Goal: Task Accomplishment & Management: Manage account settings

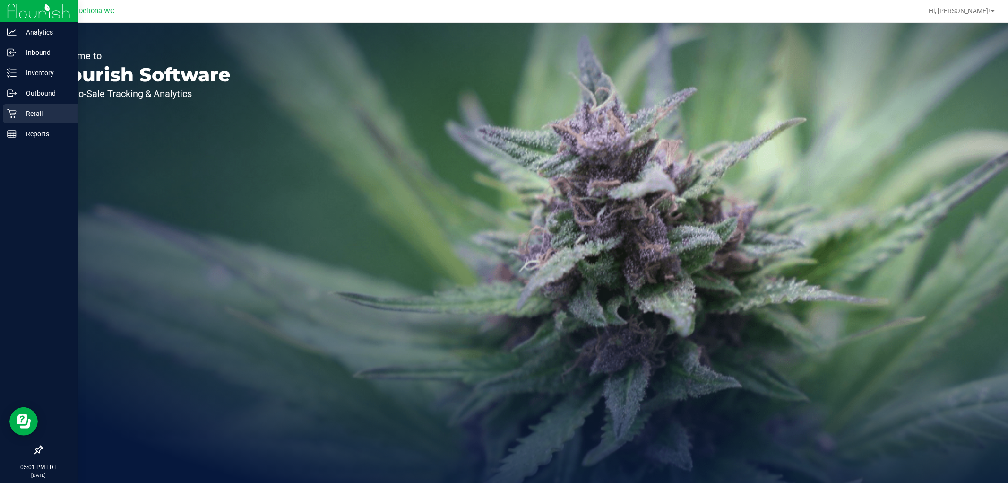
click at [13, 111] on icon at bounding box center [11, 113] width 9 height 9
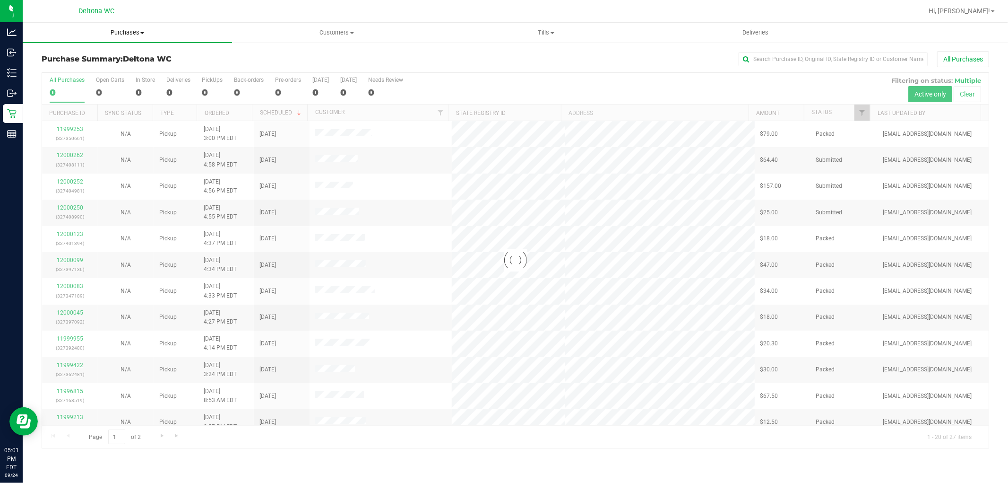
click at [131, 29] on span "Purchases" at bounding box center [127, 32] width 209 height 9
click at [116, 71] on li "Fulfillment" at bounding box center [127, 68] width 209 height 11
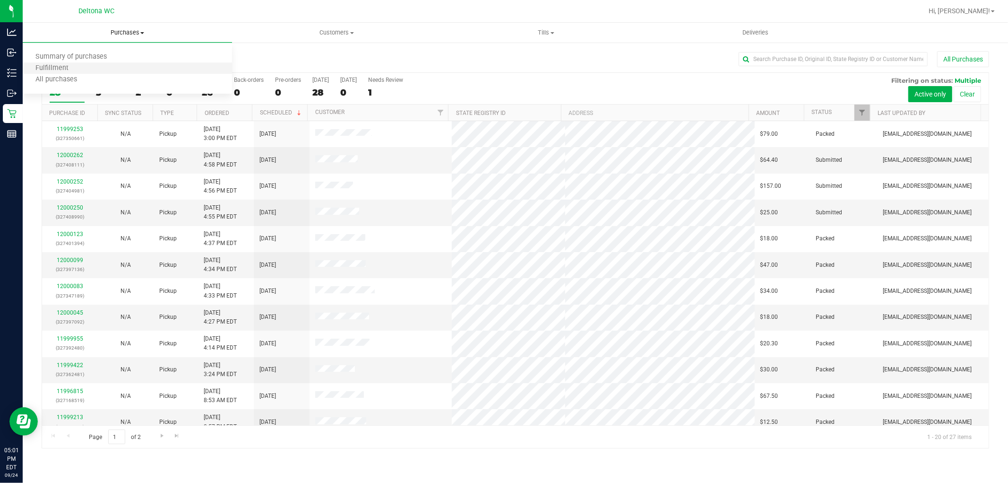
click at [116, 71] on li "Fulfillment" at bounding box center [127, 68] width 209 height 11
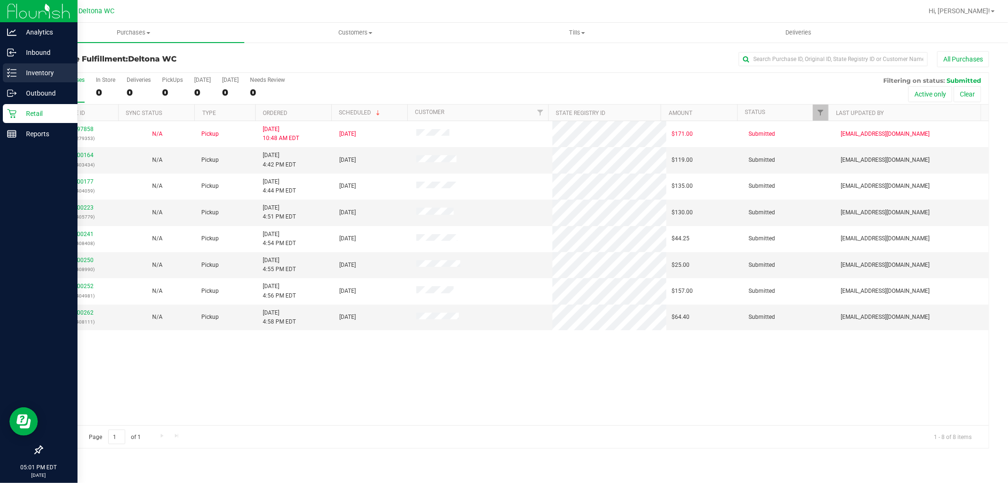
click at [15, 79] on div "Inventory" at bounding box center [40, 72] width 75 height 19
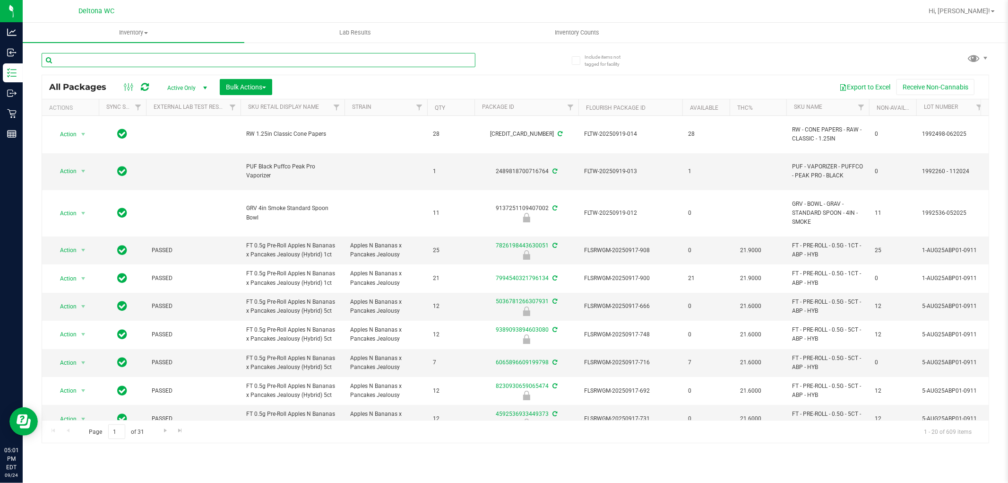
click at [180, 60] on input "text" at bounding box center [259, 60] width 434 height 14
type input "dbp"
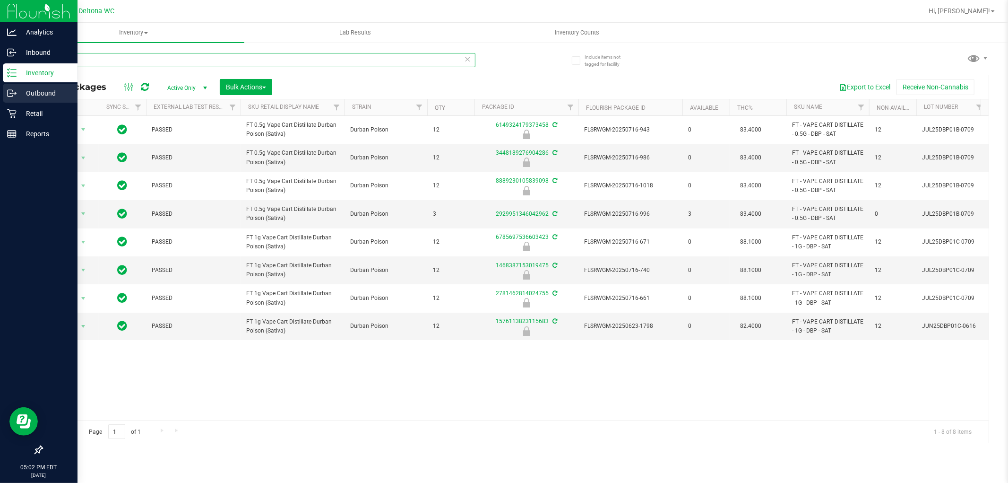
drag, startPoint x: 273, startPoint y: 61, endPoint x: 19, endPoint y: 84, distance: 254.4
click at [19, 84] on div "Analytics Inbound Inventory Outbound Retail Reports 05:02 PM EDT [DATE] 09/24 D…" at bounding box center [504, 241] width 1008 height 483
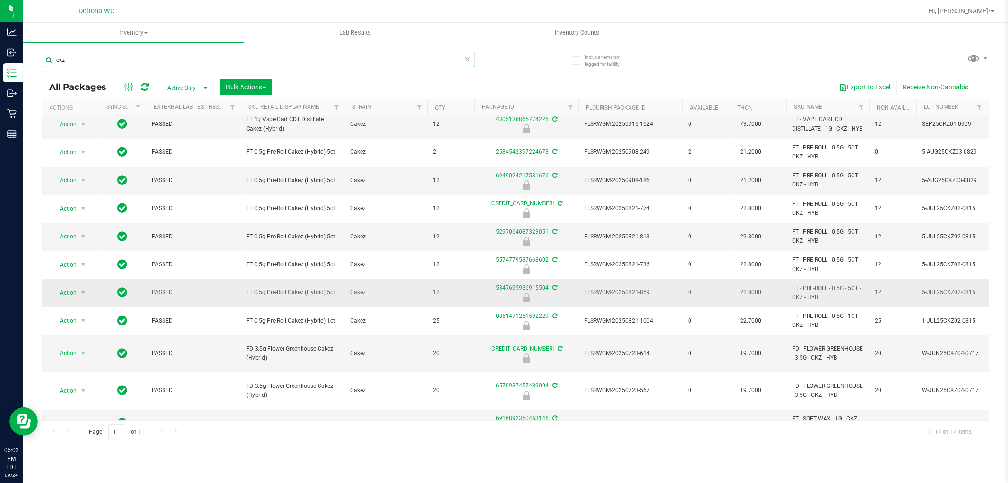
scroll to position [52, 0]
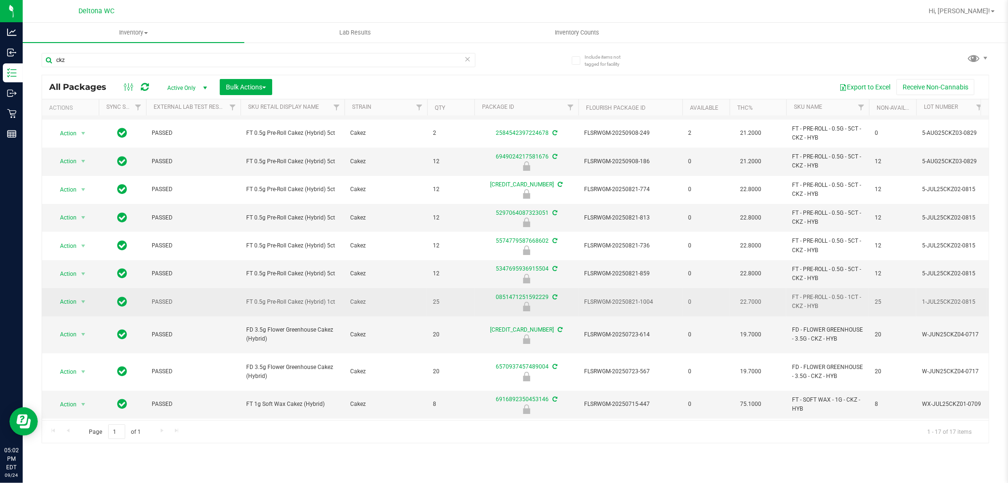
drag, startPoint x: 338, startPoint y: 305, endPoint x: 257, endPoint y: 312, distance: 82.1
click at [257, 312] on td "FT 0.5g Pre-Roll Cakez (Hybrid) 1ct" at bounding box center [293, 302] width 104 height 28
copy span "FT 0.5g Pre-Roll Cakez (Hybrid) 1ct"
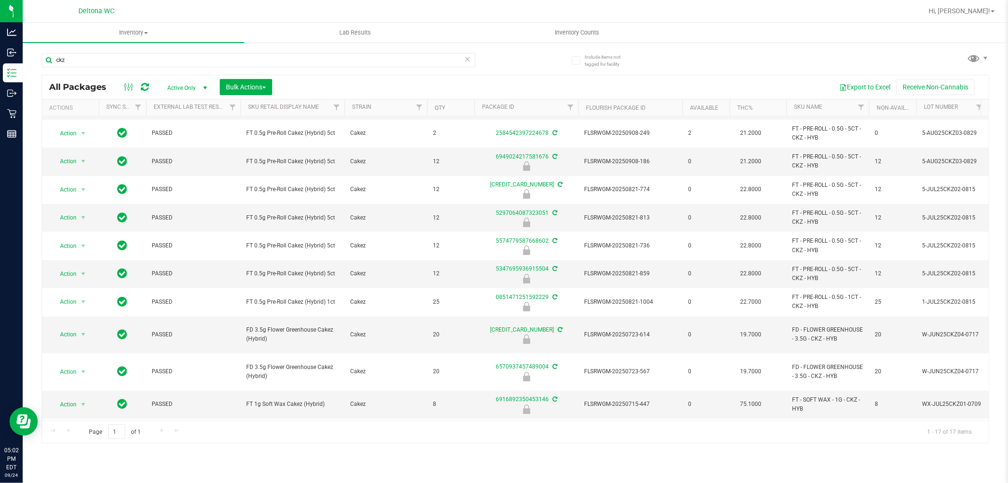
click at [229, 51] on div "ckz" at bounding box center [279, 59] width 474 height 30
drag, startPoint x: 226, startPoint y: 58, endPoint x: 50, endPoint y: 67, distance: 176.1
click at [50, 67] on input "ckz" at bounding box center [259, 60] width 434 height 14
paste input "FT 0.5g Pre-Roll Cakez (Hybrid) 1ct"
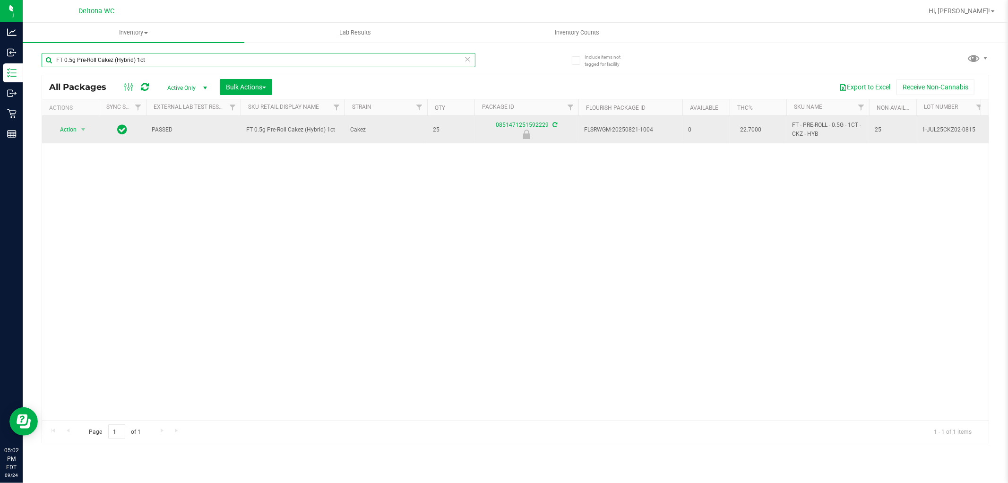
type input "FT 0.5g Pre-Roll Cakez (Hybrid) 1ct"
click at [76, 128] on span "Action" at bounding box center [65, 129] width 26 height 13
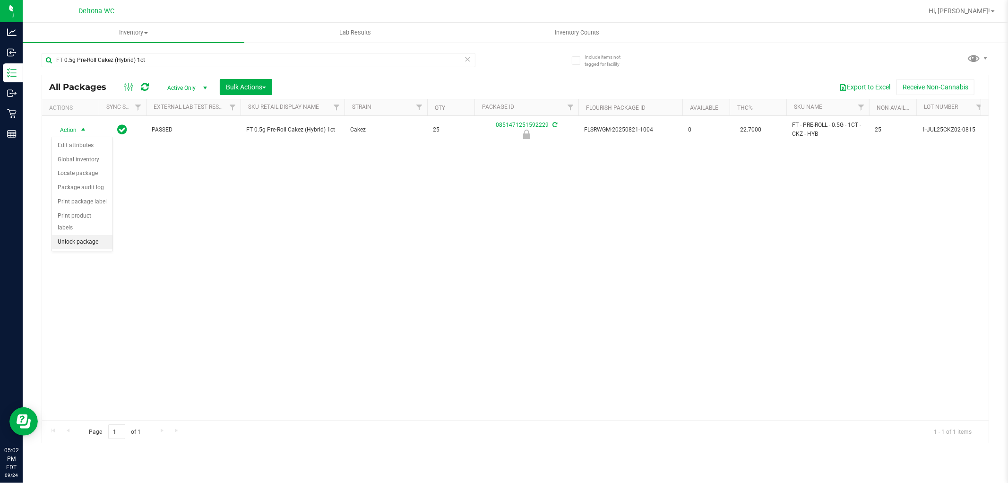
click at [84, 243] on li "Unlock package" at bounding box center [82, 242] width 61 height 14
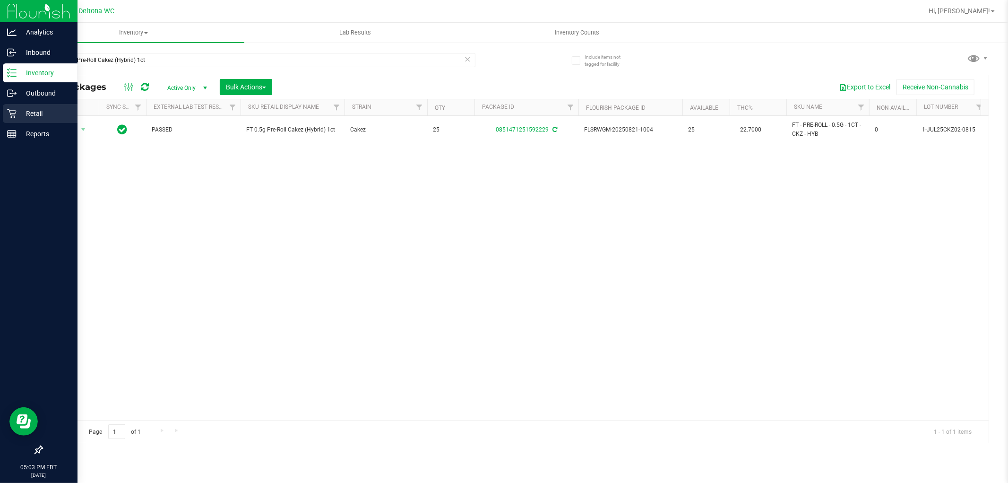
click at [36, 112] on p "Retail" at bounding box center [45, 113] width 57 height 11
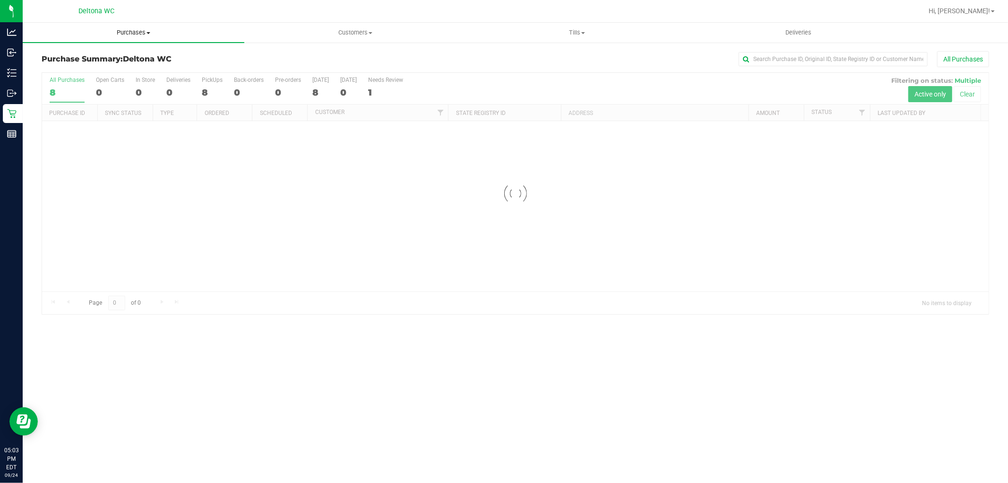
click at [136, 36] on span "Purchases" at bounding box center [134, 32] width 222 height 9
click at [111, 71] on li "Fulfillment" at bounding box center [134, 68] width 222 height 11
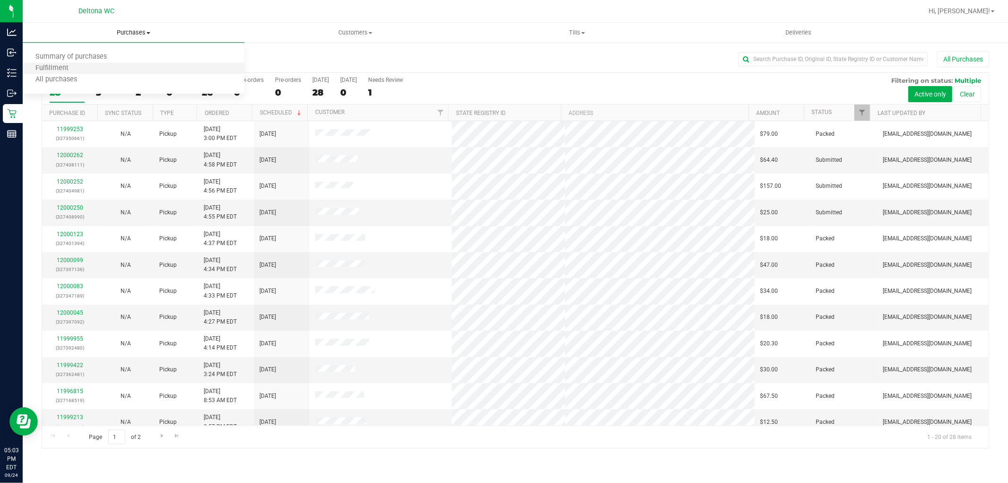
click at [194, 63] on li "Fulfillment" at bounding box center [134, 68] width 222 height 11
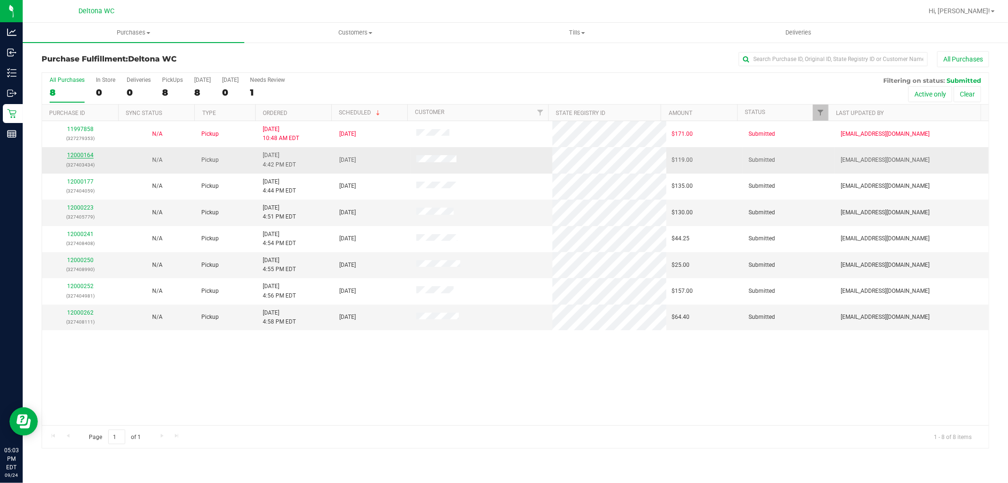
click at [82, 154] on link "12000164" at bounding box center [80, 155] width 26 height 7
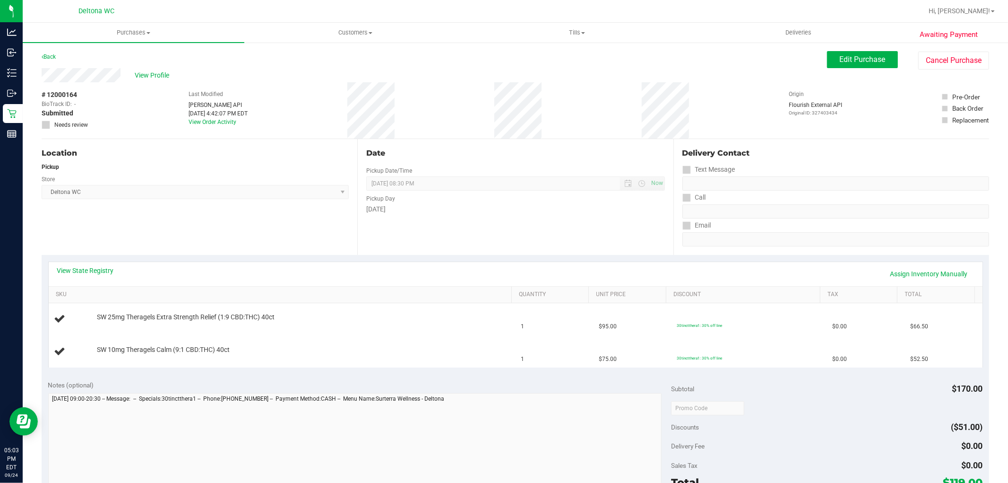
click at [494, 194] on div "Pickup Day" at bounding box center [515, 198] width 298 height 14
click at [783, 283] on div "View State Registry Assign Inventory Manually" at bounding box center [516, 274] width 934 height 24
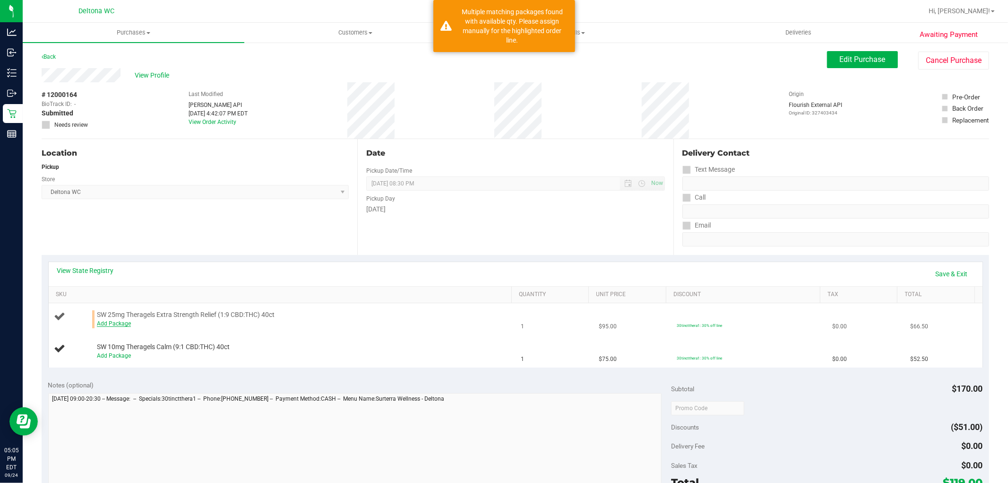
click at [119, 323] on link "Add Package" at bounding box center [114, 323] width 34 height 7
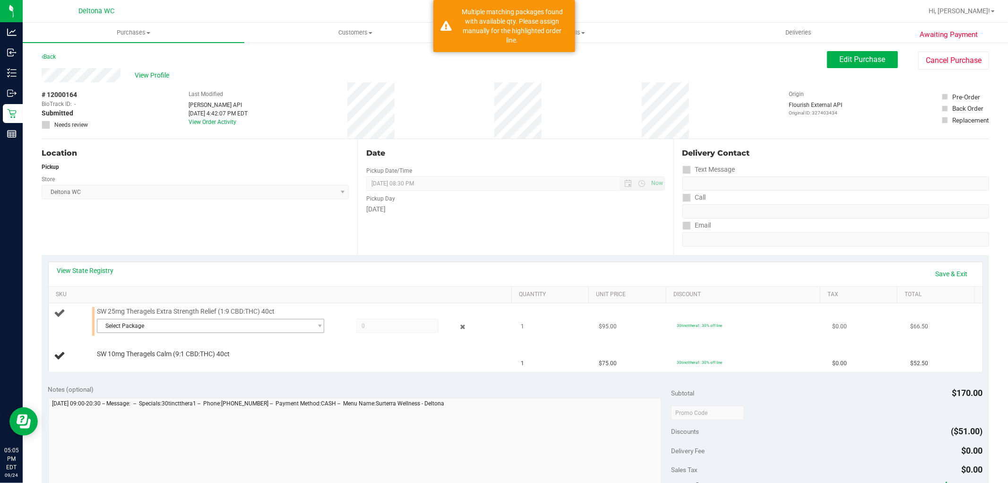
click at [168, 320] on span "Select Package" at bounding box center [204, 325] width 215 height 13
click at [208, 350] on input at bounding box center [207, 345] width 215 height 15
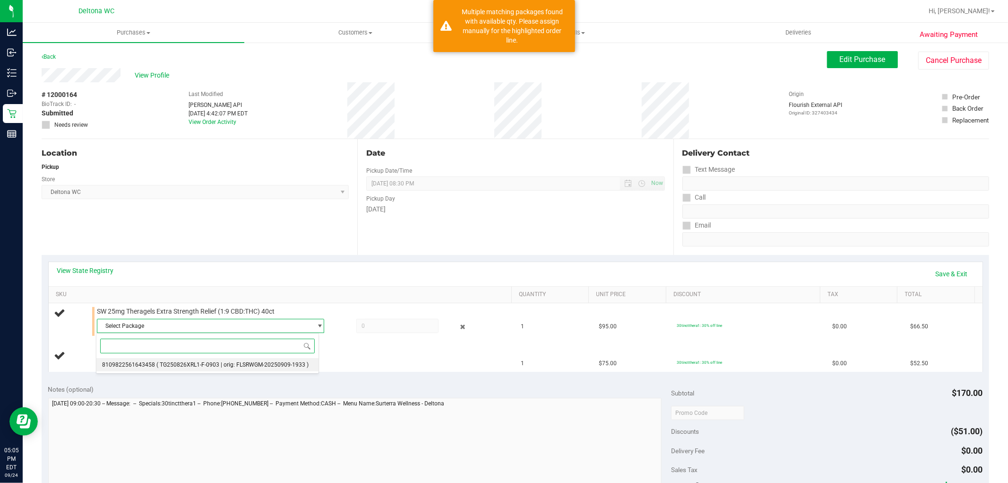
click at [252, 365] on span "( TG250826XRL1-F-0903 | orig: FLSRWGM-20250909-1933 )" at bounding box center [232, 364] width 152 height 7
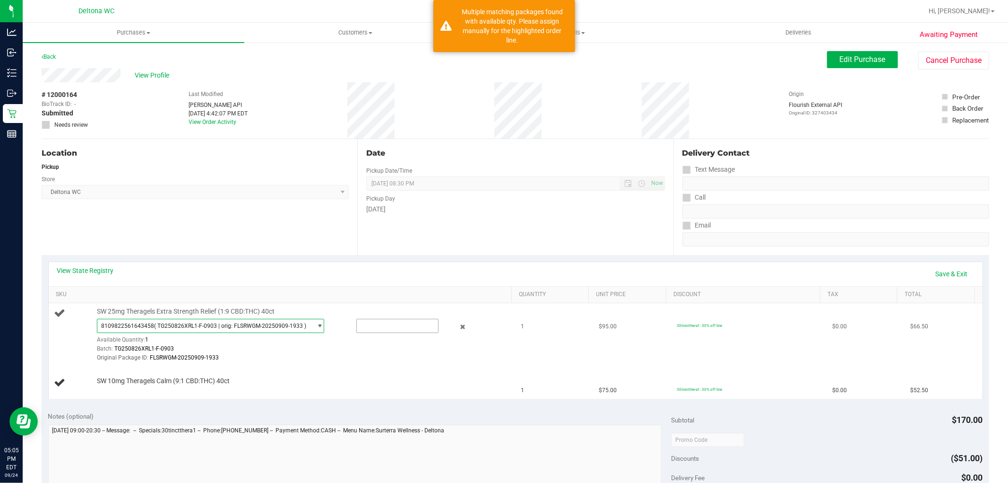
click at [410, 325] on input "text" at bounding box center [397, 325] width 81 height 13
type input "1"
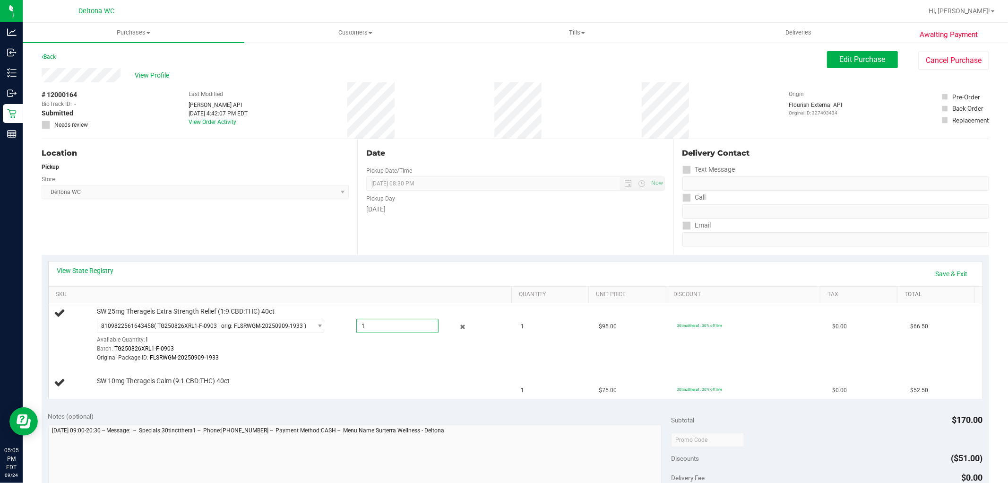
click at [946, 294] on link "Total" at bounding box center [938, 295] width 66 height 8
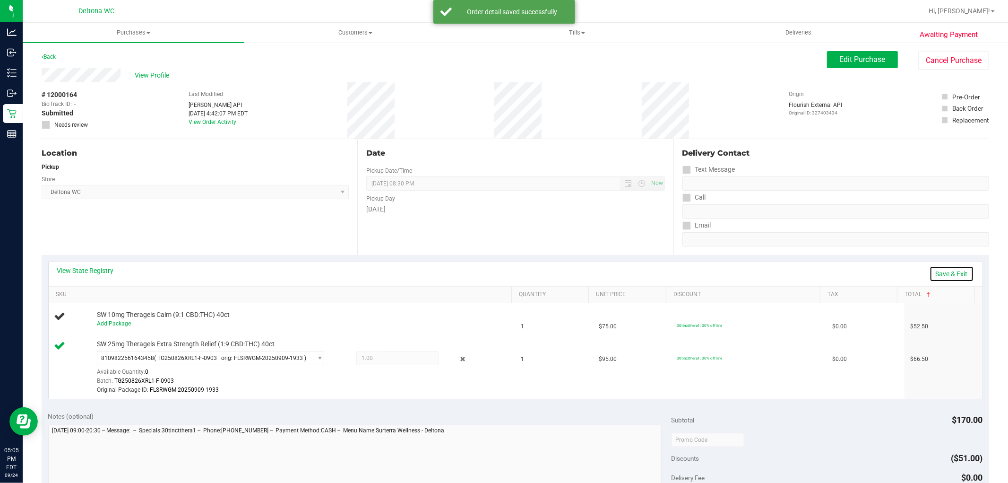
click at [936, 272] on link "Save & Exit" at bounding box center [952, 274] width 44 height 16
click at [938, 273] on link "Assign Inventory Manually" at bounding box center [930, 274] width 90 height 16
click at [106, 323] on link "Add Package" at bounding box center [114, 323] width 34 height 7
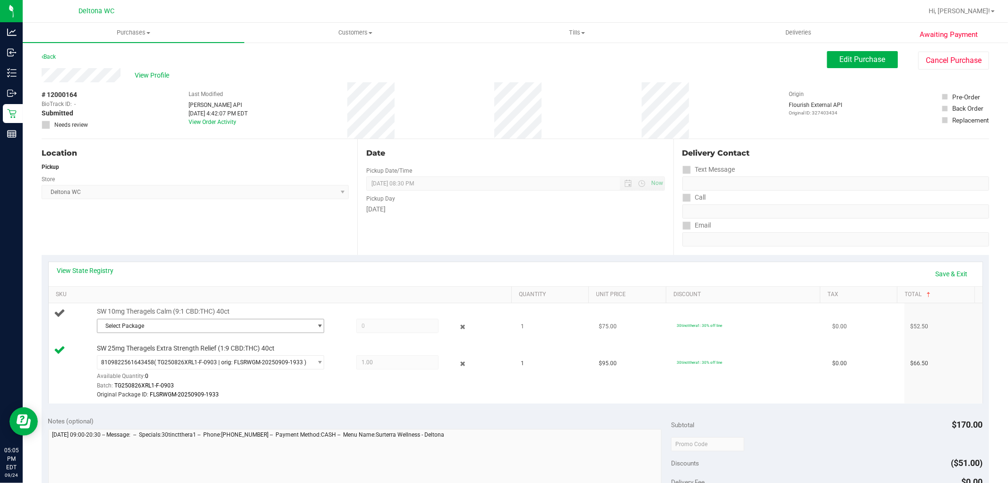
click at [204, 320] on span "Select Package" at bounding box center [204, 325] width 215 height 13
click at [221, 367] on span "( TG250326CAL-F-0428 | orig: FLSRWGM-20250505-3524 )" at bounding box center [230, 364] width 149 height 7
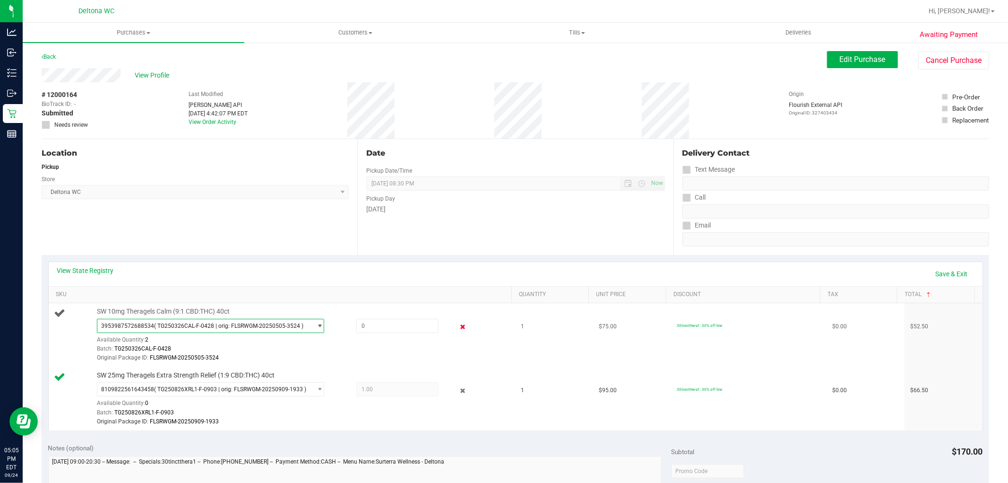
click at [458, 324] on icon at bounding box center [463, 326] width 10 height 11
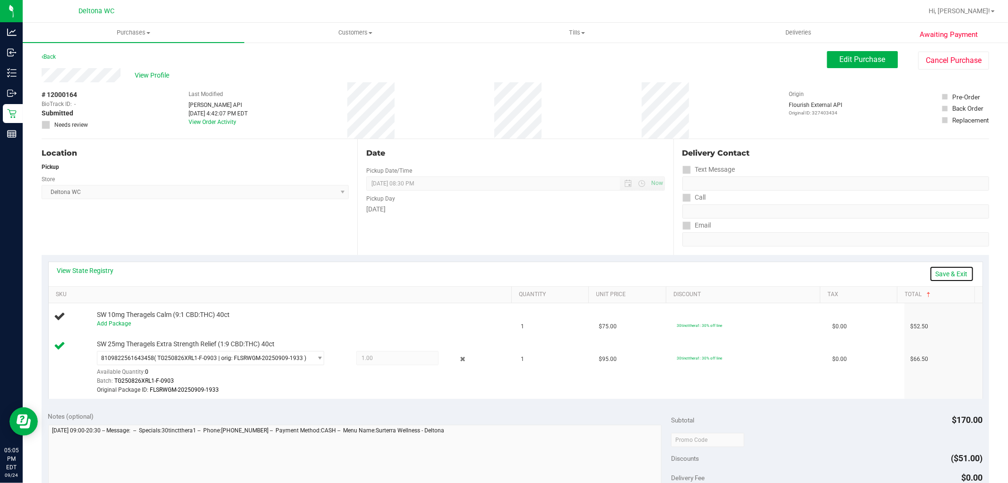
click at [953, 275] on link "Save & Exit" at bounding box center [952, 274] width 44 height 16
click at [754, 267] on div "View State Registry Assign Inventory Manually" at bounding box center [515, 274] width 917 height 16
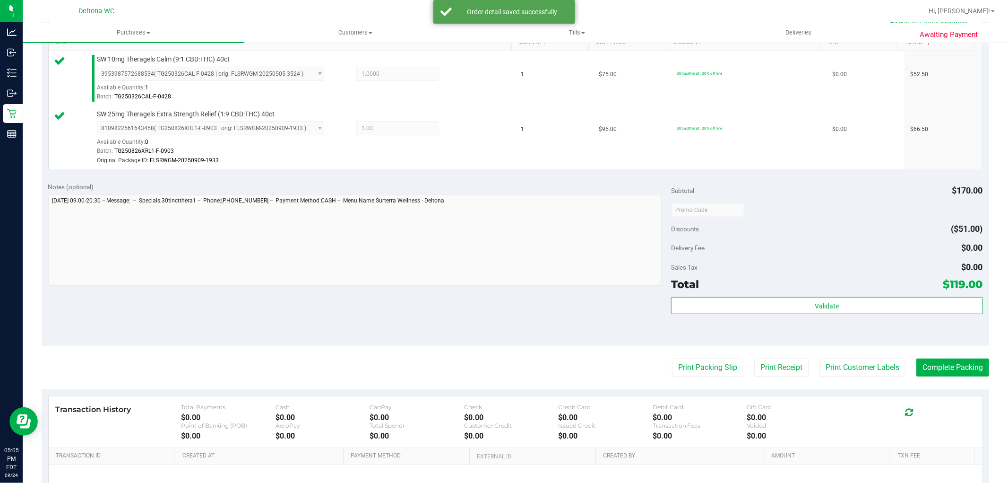
scroll to position [262, 0]
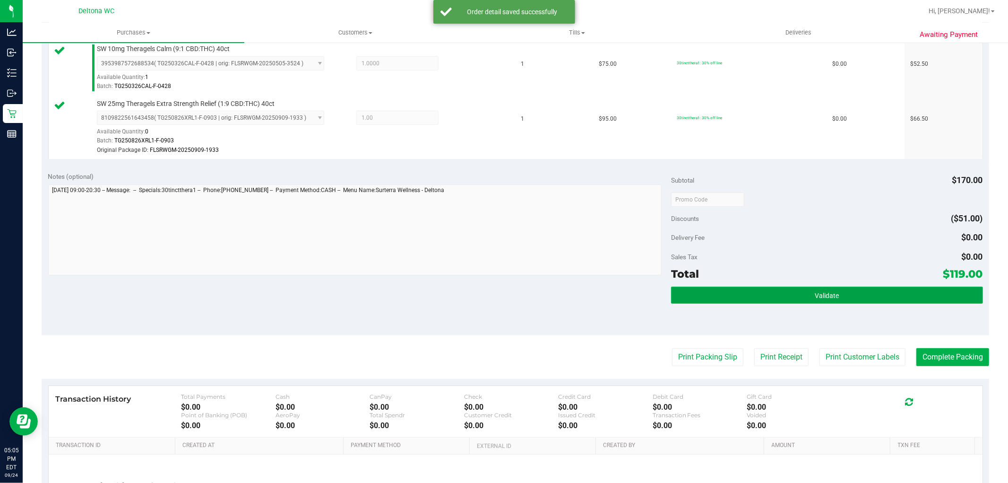
click at [820, 298] on span "Validate" at bounding box center [827, 296] width 24 height 8
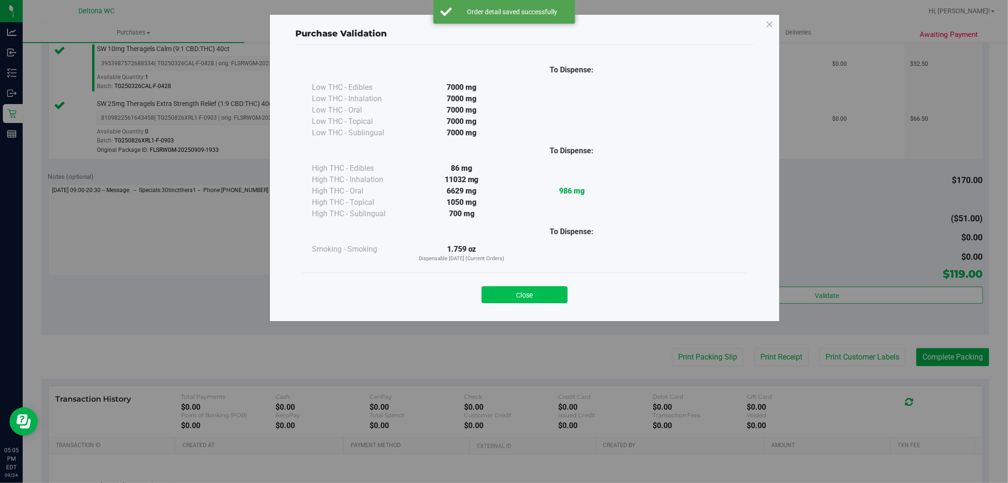
click at [529, 290] on button "Close" at bounding box center [525, 294] width 86 height 17
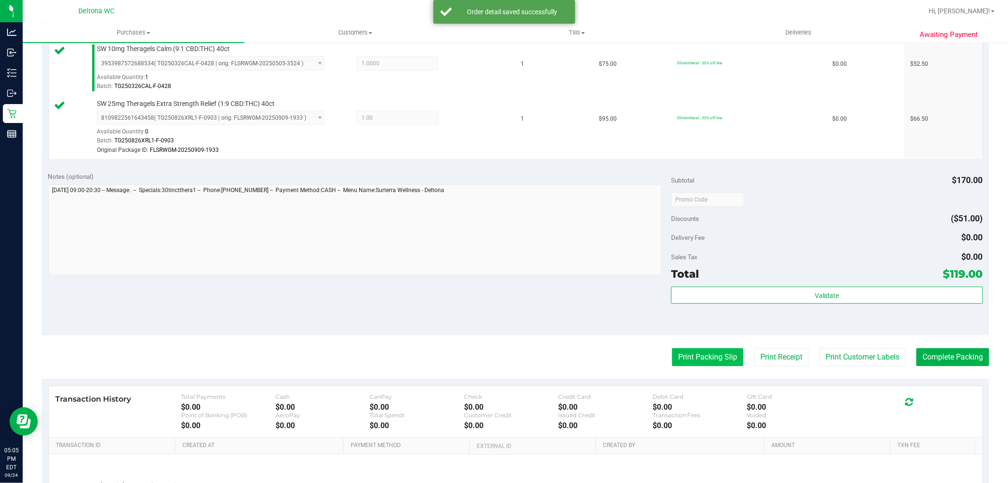
click at [685, 348] on button "Print Packing Slip" at bounding box center [707, 357] width 71 height 18
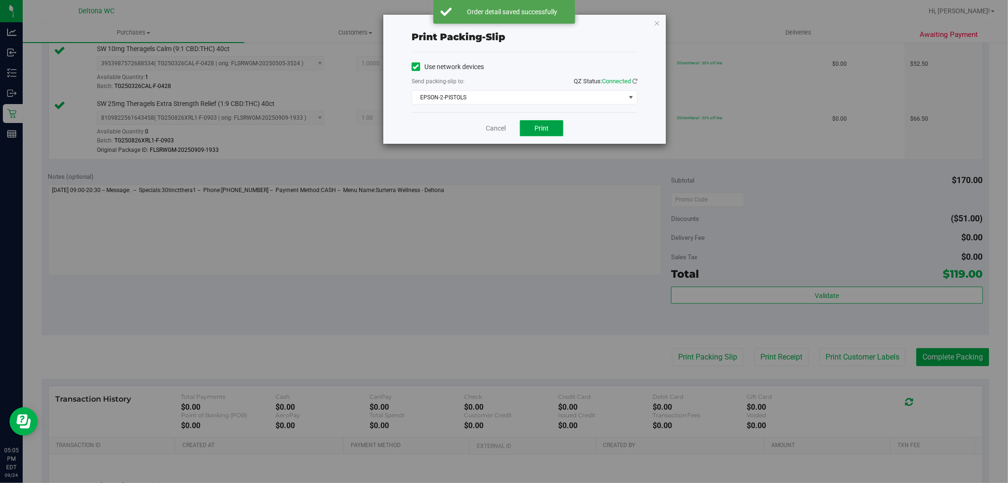
click at [545, 121] on button "Print" at bounding box center [541, 128] width 43 height 16
click at [540, 84] on div "Send packing-slip to: QZ Status: Connected" at bounding box center [525, 82] width 226 height 12
click at [541, 95] on span "EPSON-2-PISTOLS" at bounding box center [518, 97] width 213 height 13
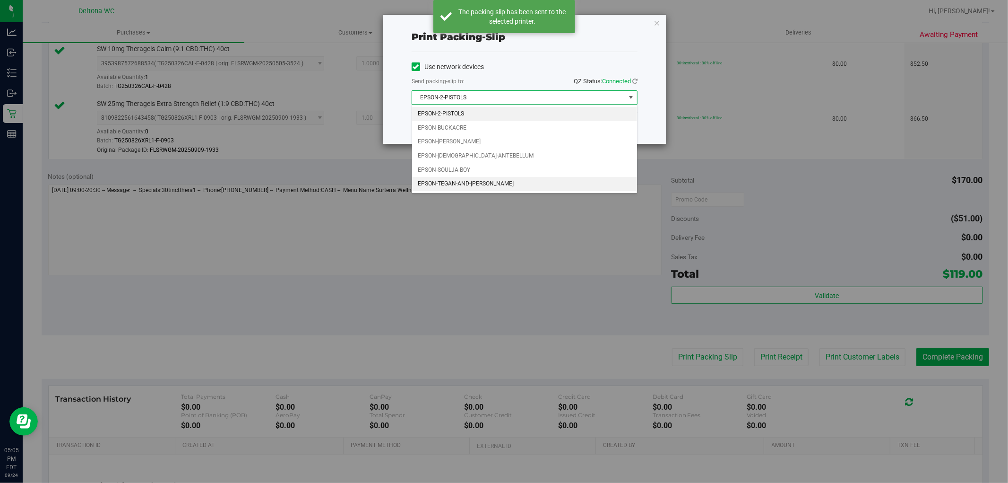
click at [504, 183] on li "EPSON-TEGAN-AND-[PERSON_NAME]" at bounding box center [524, 184] width 225 height 14
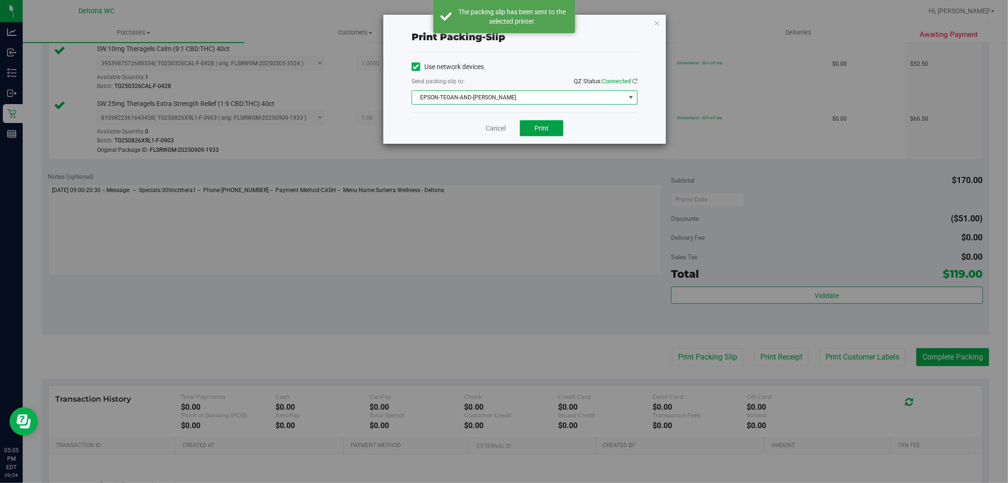
click at [545, 127] on span "Print" at bounding box center [542, 128] width 14 height 8
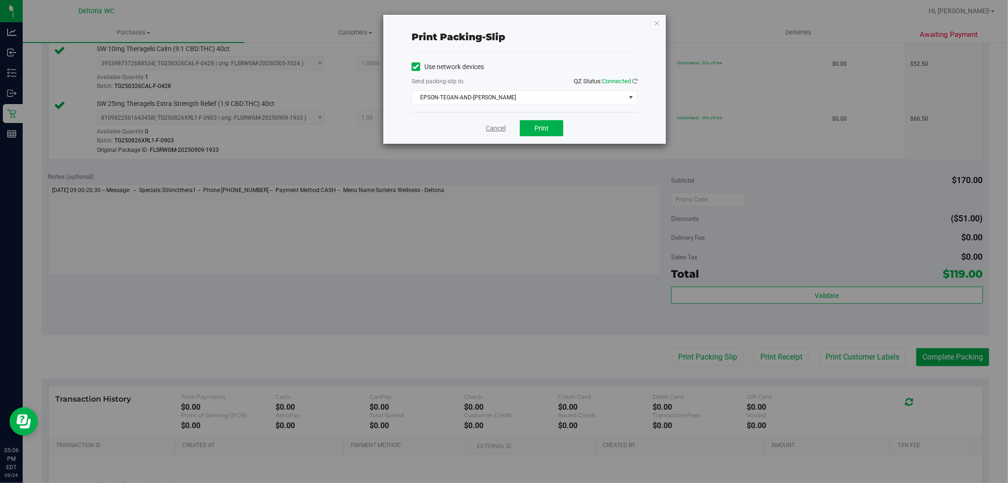
click at [495, 128] on link "Cancel" at bounding box center [496, 128] width 20 height 10
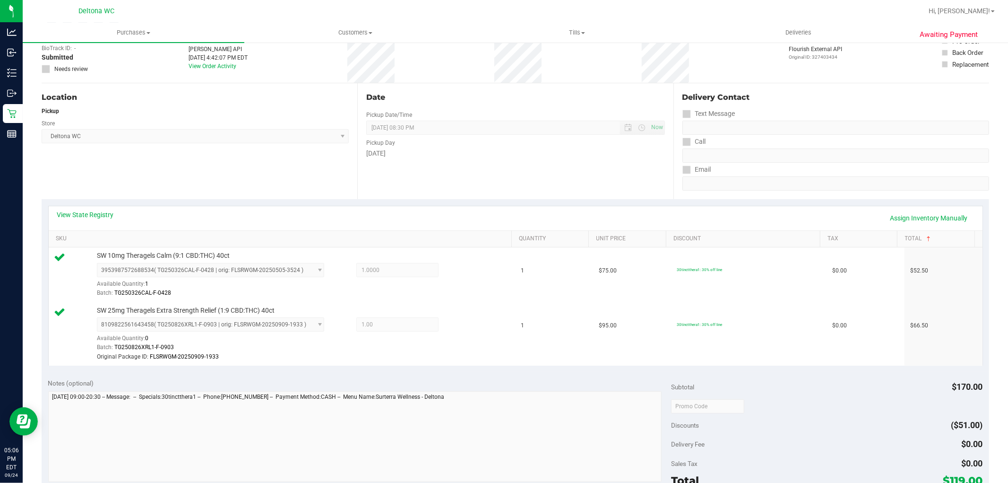
scroll to position [355, 0]
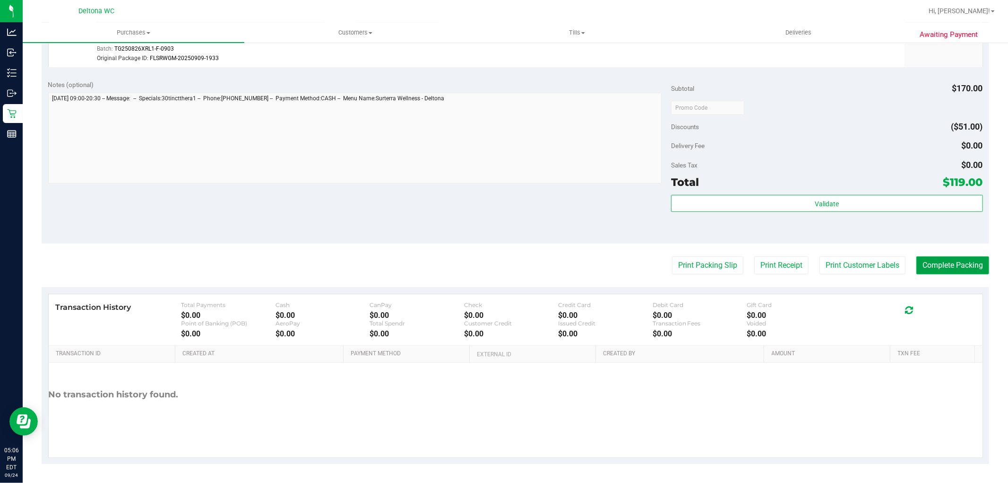
click at [949, 268] on button "Complete Packing" at bounding box center [953, 265] width 73 height 18
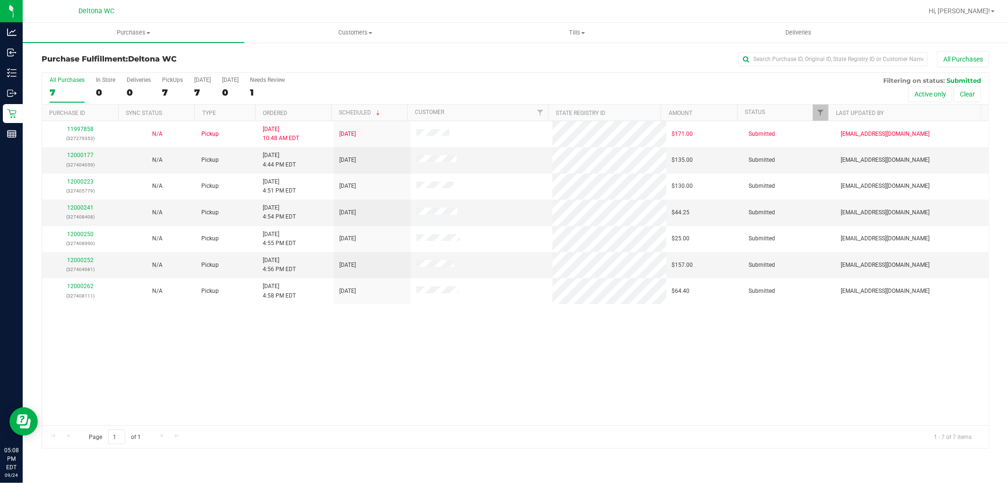
click at [303, 112] on th "Ordered" at bounding box center [293, 112] width 76 height 17
click at [83, 157] on link "12000177" at bounding box center [80, 155] width 26 height 7
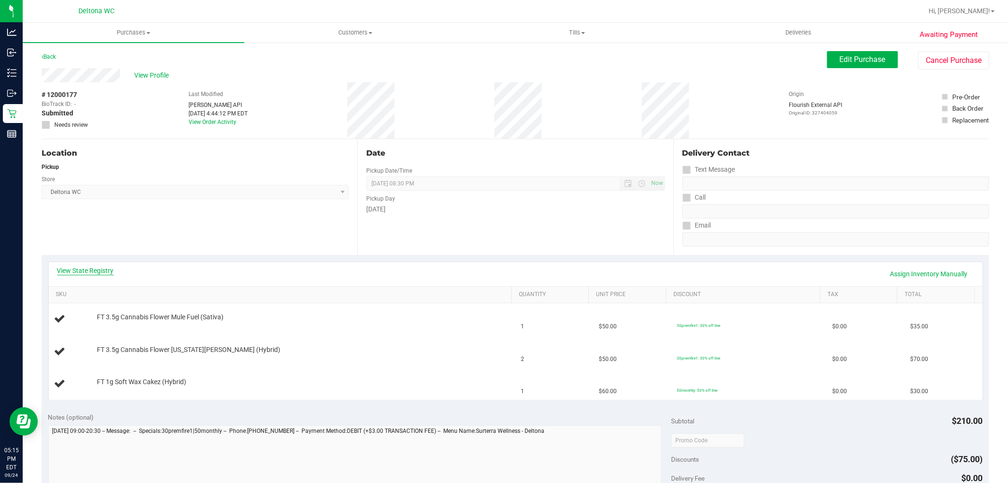
click at [86, 271] on link "View State Registry" at bounding box center [85, 270] width 57 height 9
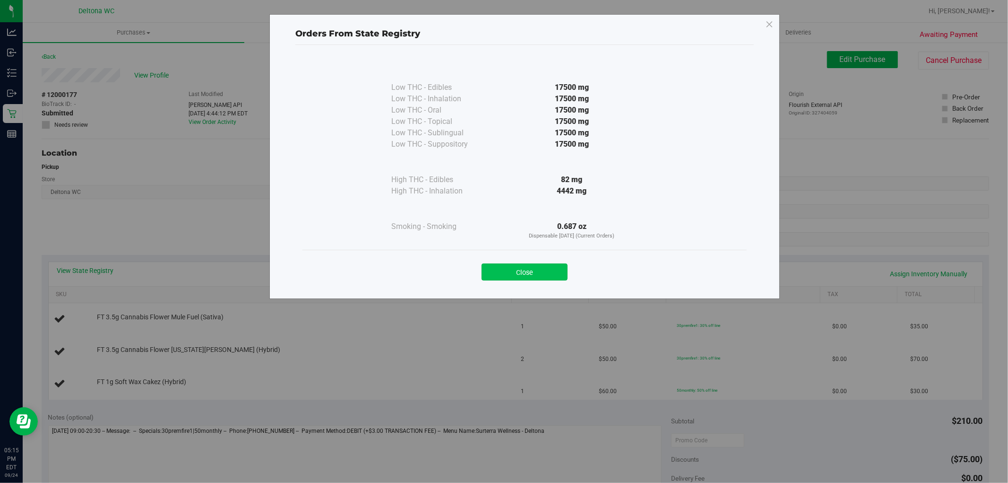
click at [528, 264] on button "Close" at bounding box center [525, 271] width 86 height 17
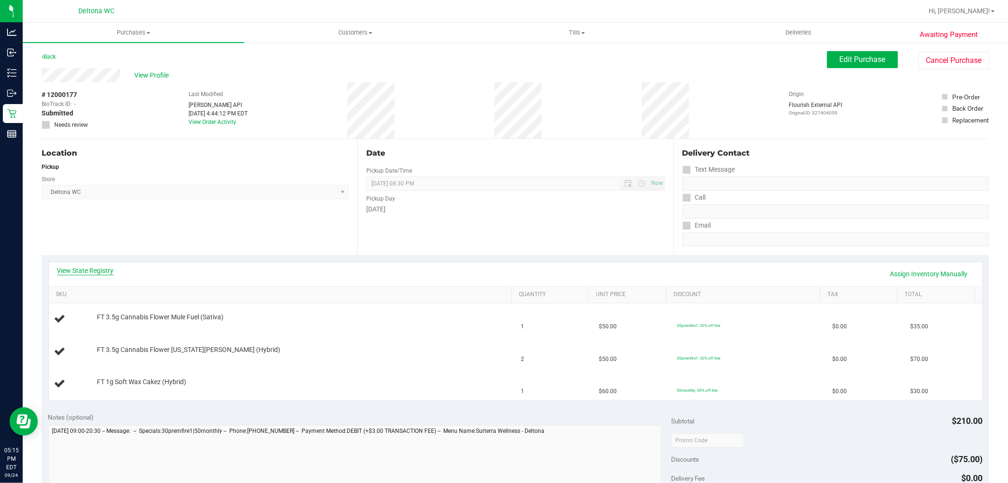
click at [88, 269] on link "View State Registry" at bounding box center [85, 270] width 57 height 9
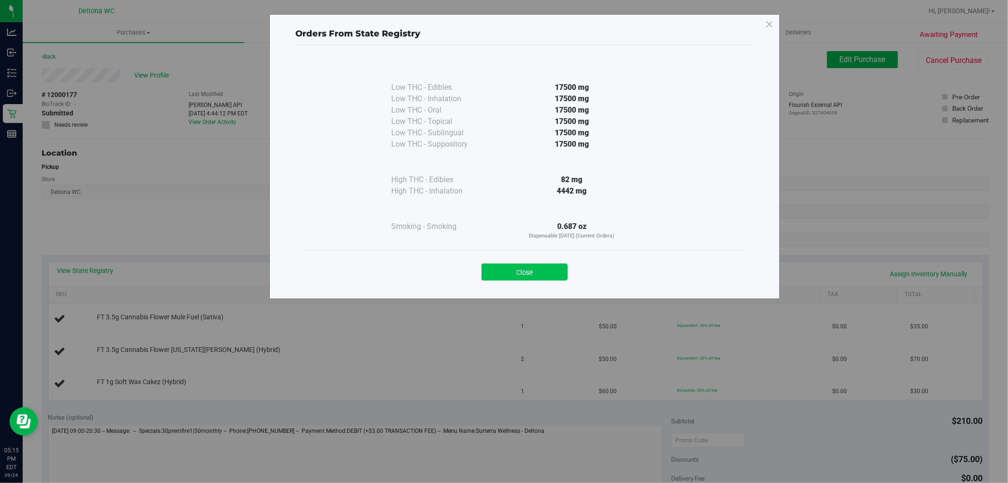
click at [511, 270] on button "Close" at bounding box center [525, 271] width 86 height 17
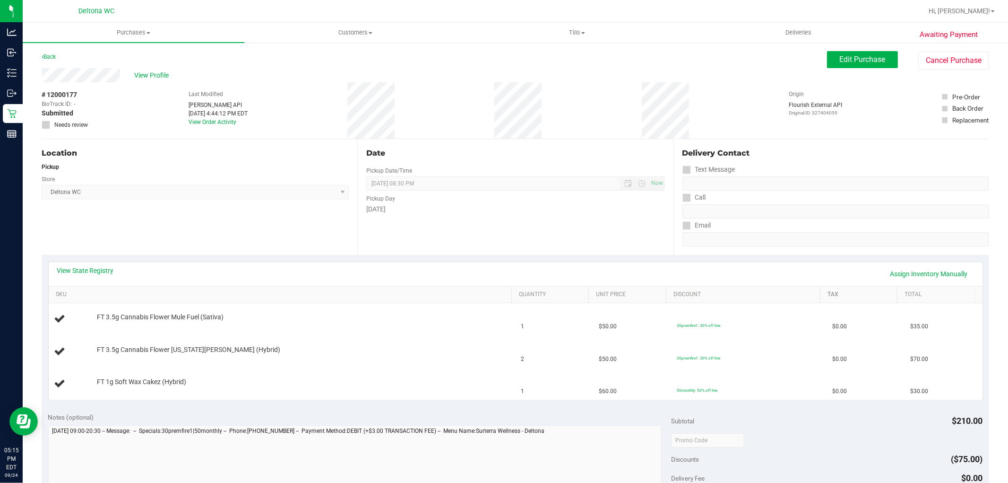
click at [832, 294] on link "Tax" at bounding box center [861, 295] width 66 height 8
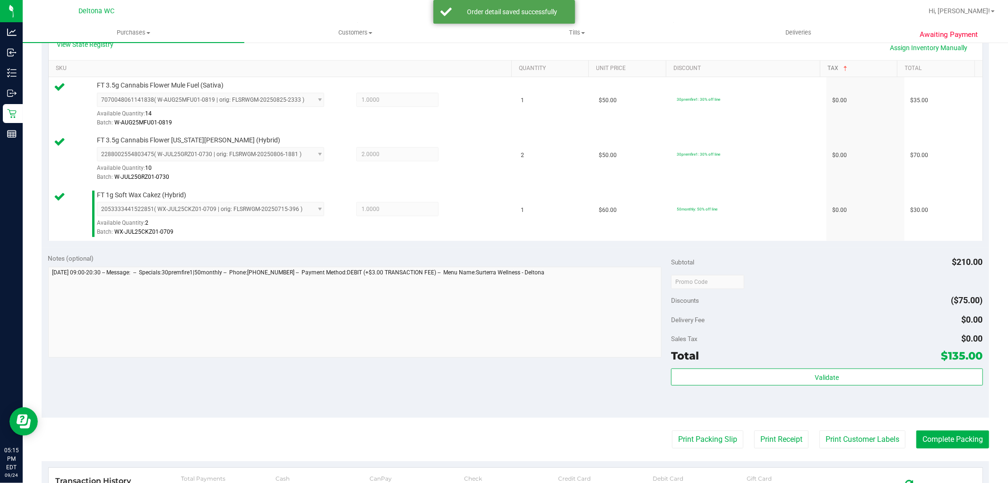
scroll to position [262, 0]
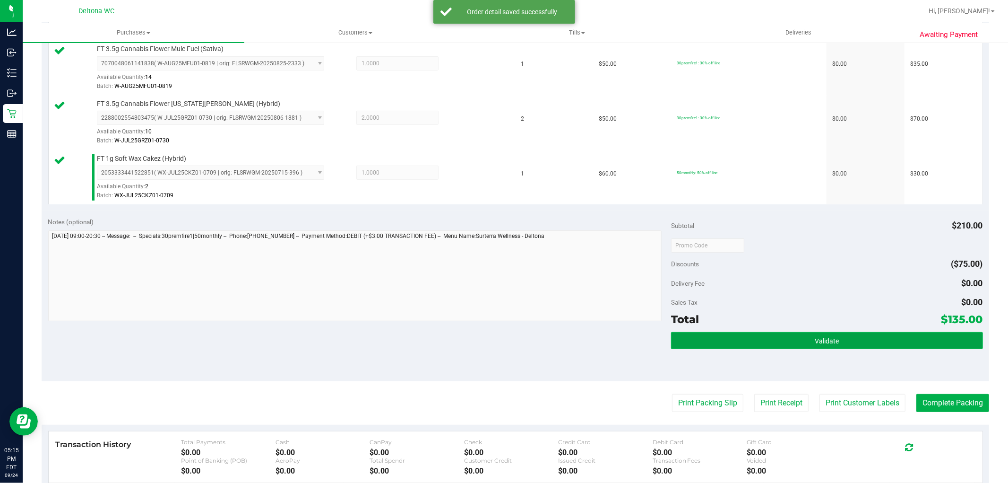
click at [797, 334] on button "Validate" at bounding box center [827, 340] width 312 height 17
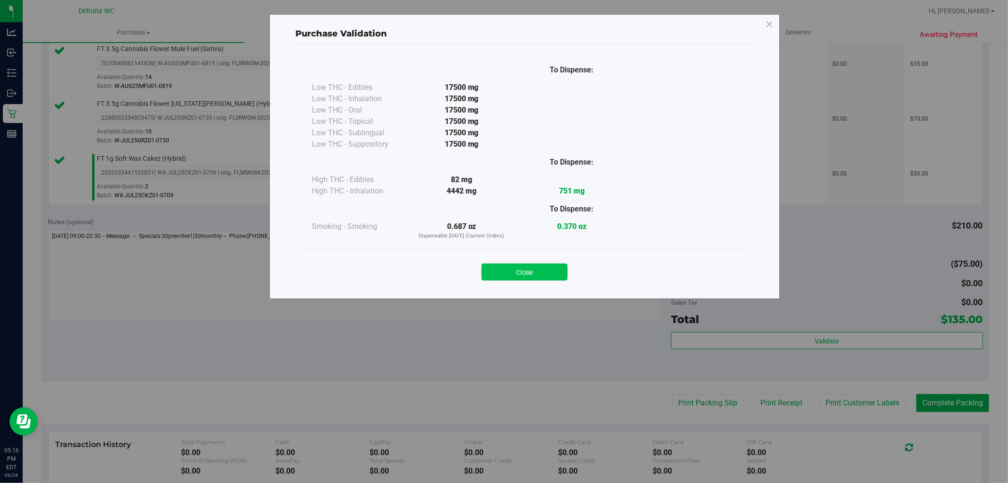
click at [527, 263] on div "Close" at bounding box center [525, 269] width 430 height 24
click at [528, 269] on button "Close" at bounding box center [525, 271] width 86 height 17
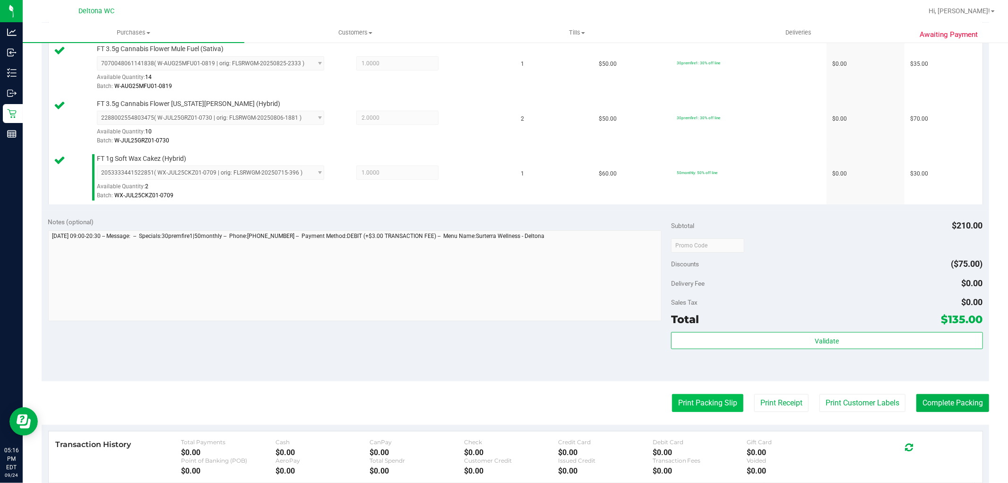
click at [700, 402] on button "Print Packing Slip" at bounding box center [707, 403] width 71 height 18
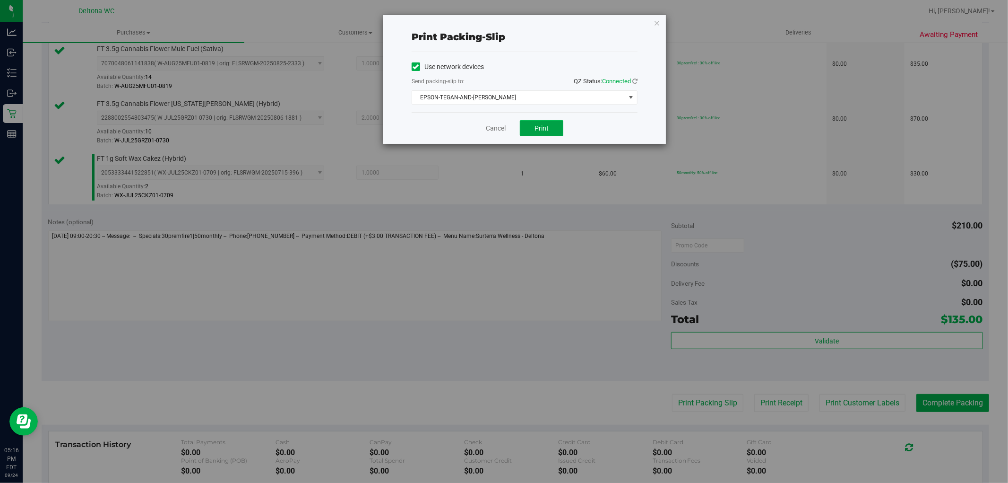
click at [544, 129] on span "Print" at bounding box center [542, 128] width 14 height 8
click at [487, 128] on link "Cancel" at bounding box center [496, 128] width 20 height 10
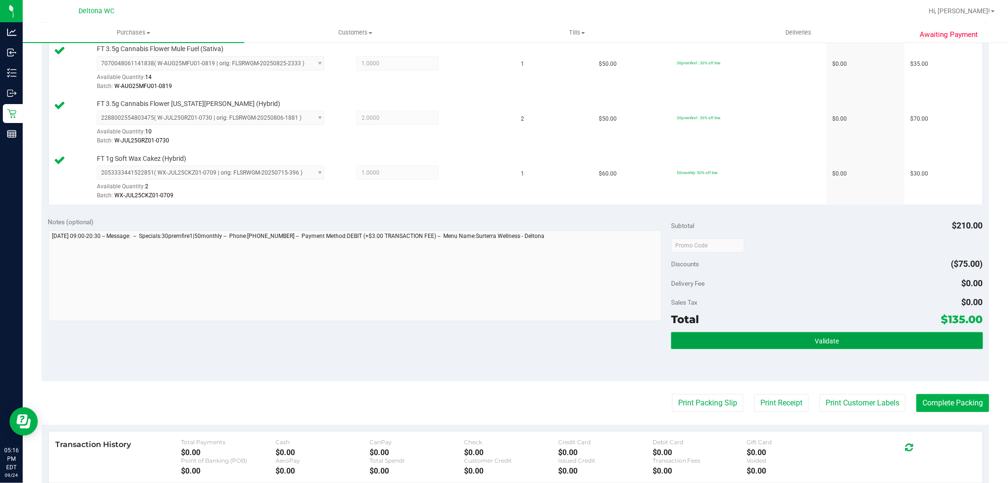
click at [874, 344] on button "Validate" at bounding box center [827, 340] width 312 height 17
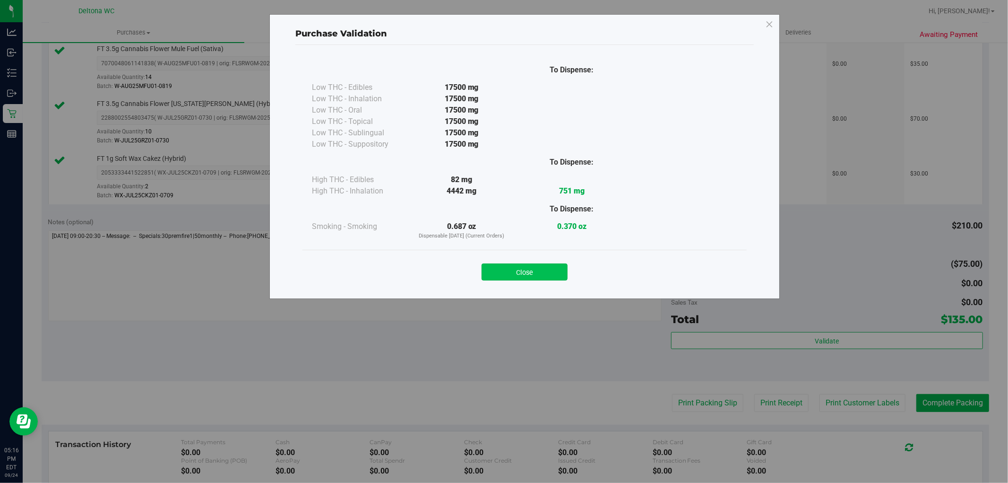
click at [552, 271] on button "Close" at bounding box center [525, 271] width 86 height 17
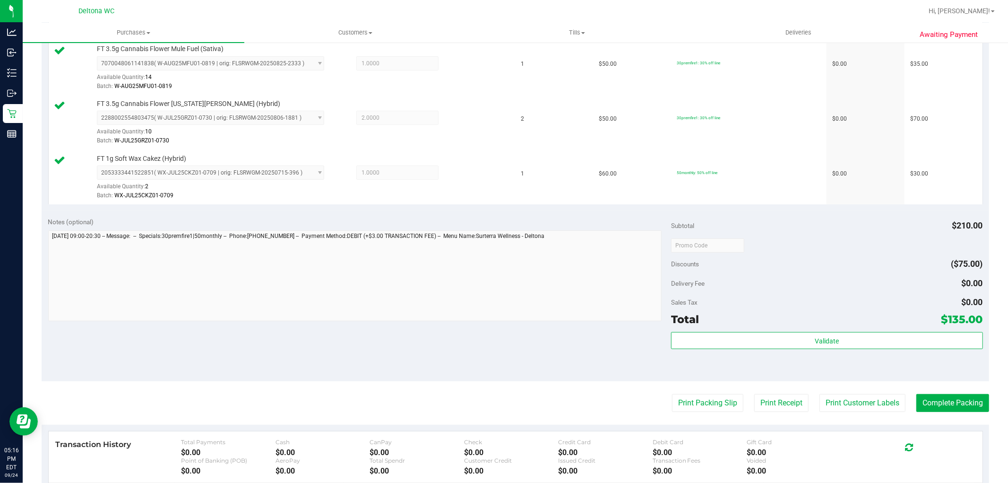
click at [952, 384] on purchase-details "Back Edit Purchase Cancel Purchase View Profile # 12000177 BioTrack ID: - Submi…" at bounding box center [516, 195] width 948 height 813
click at [965, 395] on button "Complete Packing" at bounding box center [953, 403] width 73 height 18
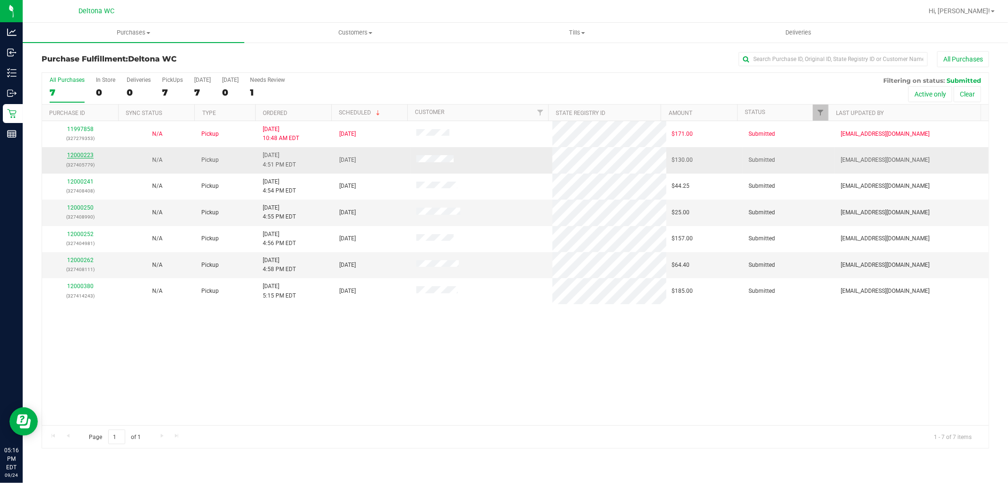
click at [73, 157] on link "12000223" at bounding box center [80, 155] width 26 height 7
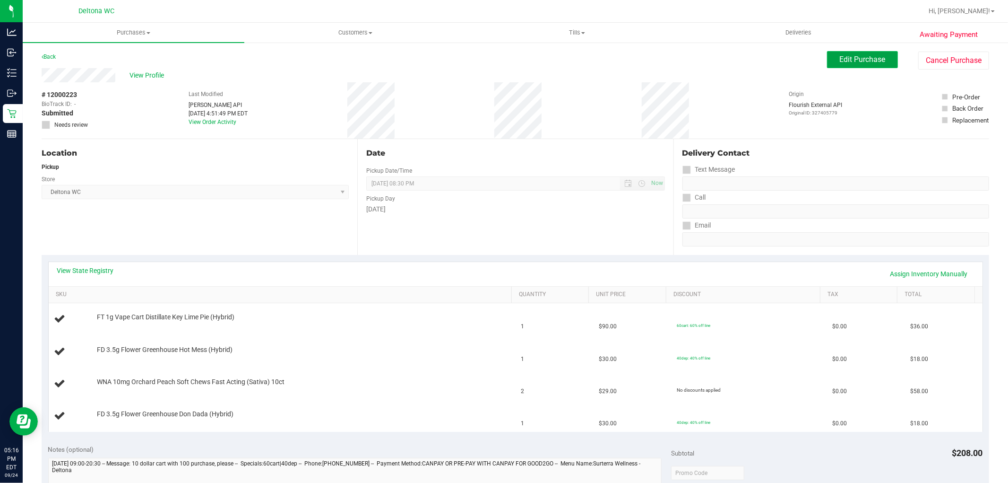
click at [841, 57] on span "Edit Purchase" at bounding box center [863, 59] width 46 height 9
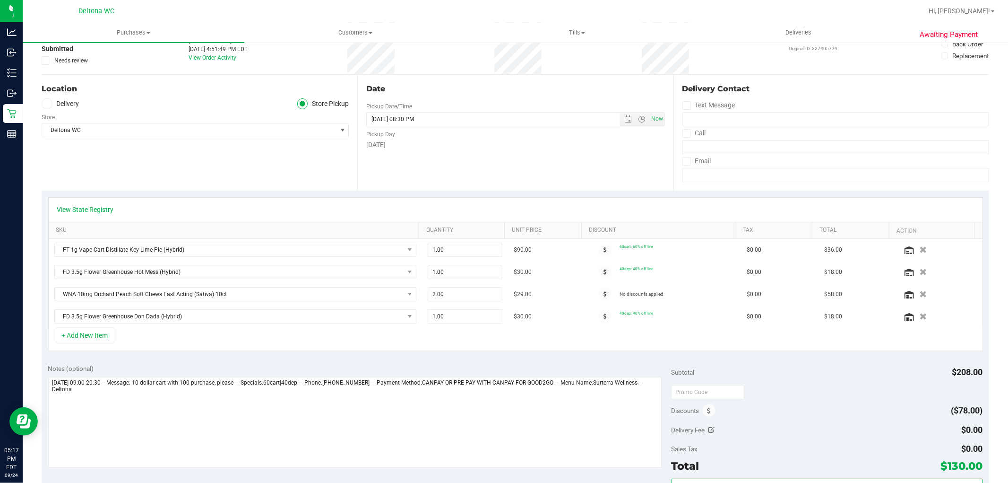
scroll to position [52, 0]
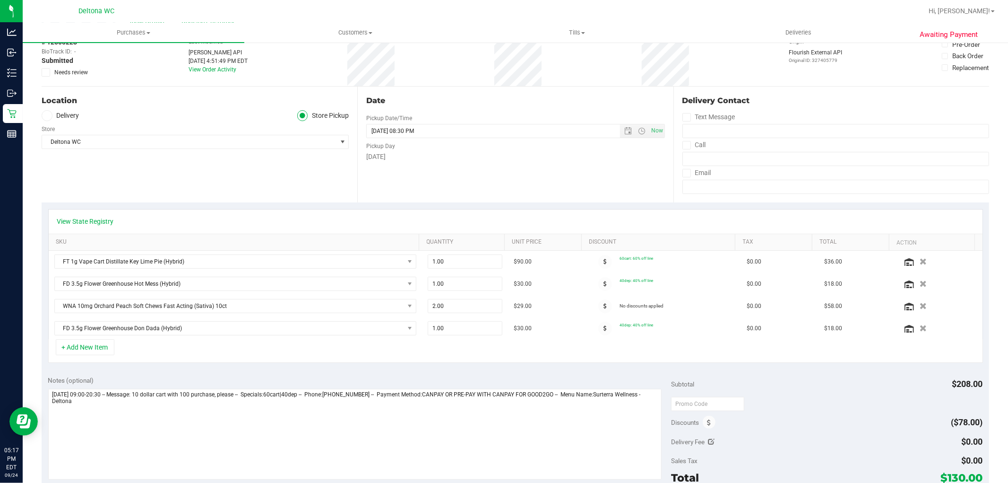
click at [735, 226] on div "View State Registry" at bounding box center [515, 221] width 917 height 9
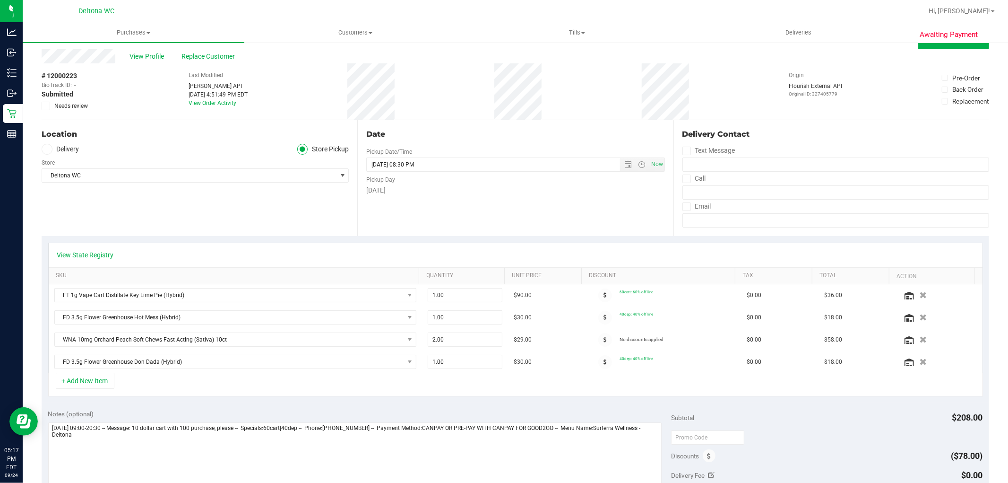
scroll to position [0, 0]
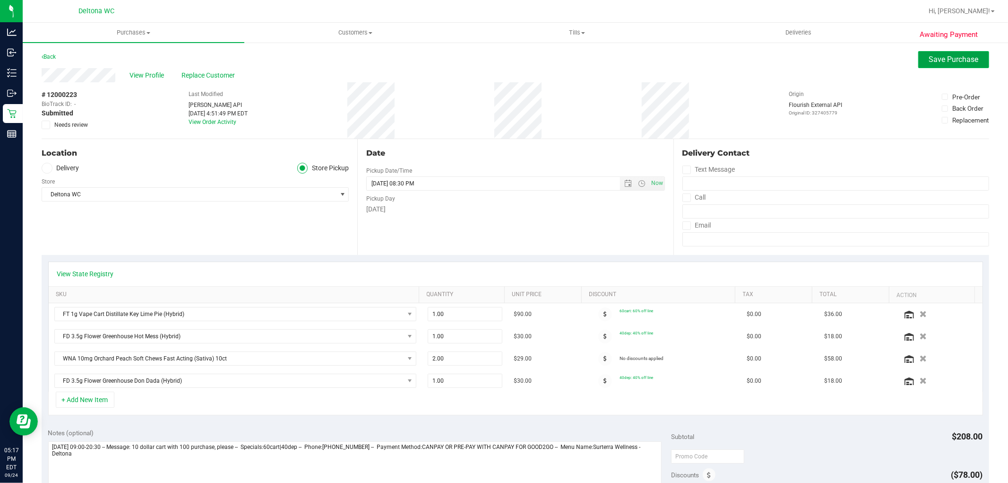
click at [944, 63] on span "Save Purchase" at bounding box center [954, 59] width 50 height 9
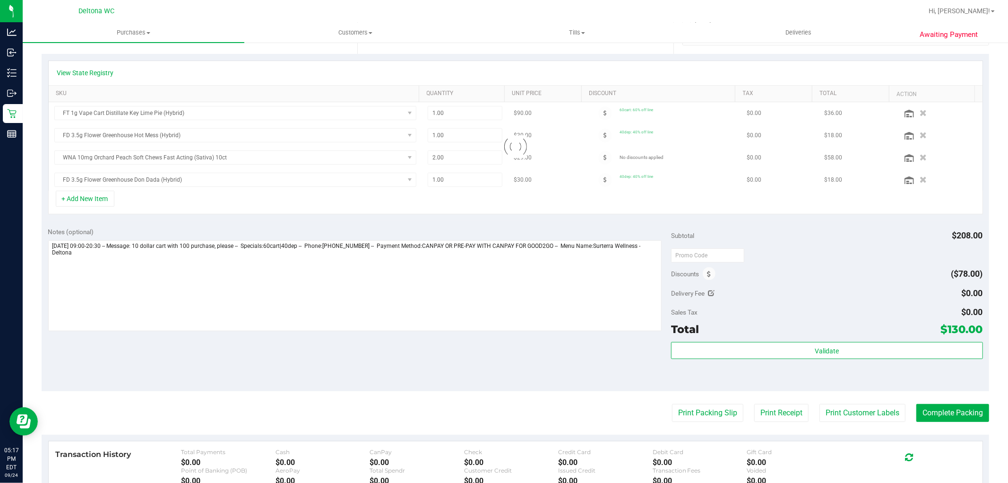
scroll to position [210, 0]
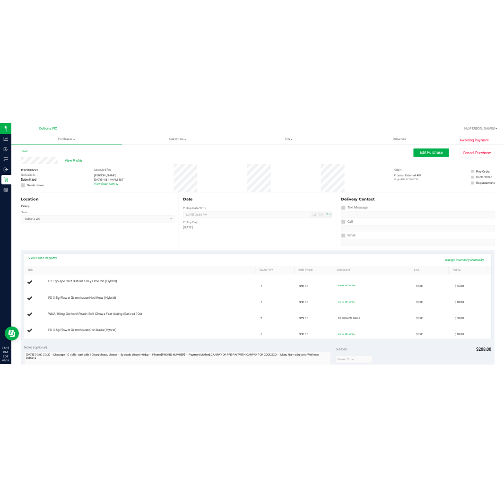
scroll to position [52, 0]
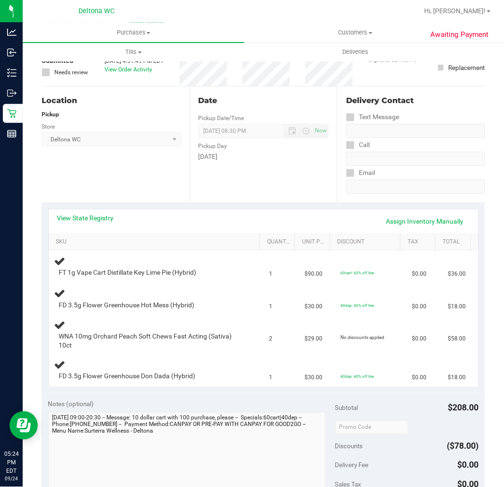
click at [413, 104] on div "Delivery Contact" at bounding box center [415, 100] width 139 height 11
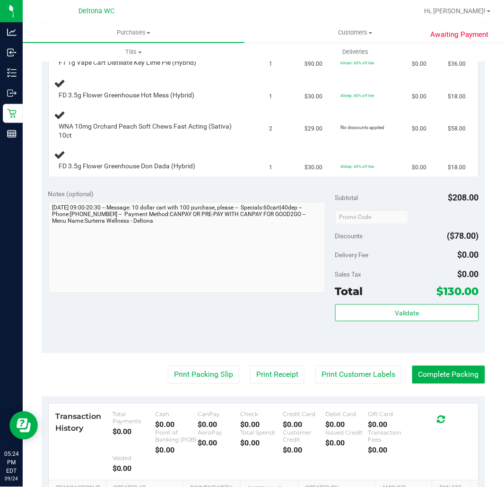
scroll to position [210, 0]
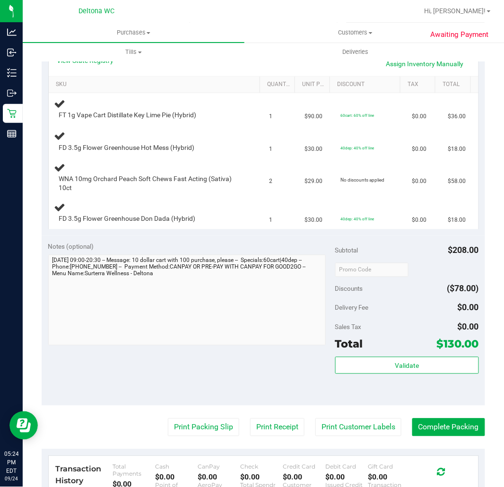
click at [375, 258] on div "Subtotal $208.00 Discounts ($78.00) Delivery Fee $0.00 Sales Tax $0.00 Total $1…" at bounding box center [407, 320] width 144 height 157
click at [377, 257] on div "Subtotal $208.00" at bounding box center [407, 250] width 144 height 17
click at [390, 252] on div "Subtotal $208.00" at bounding box center [407, 250] width 144 height 17
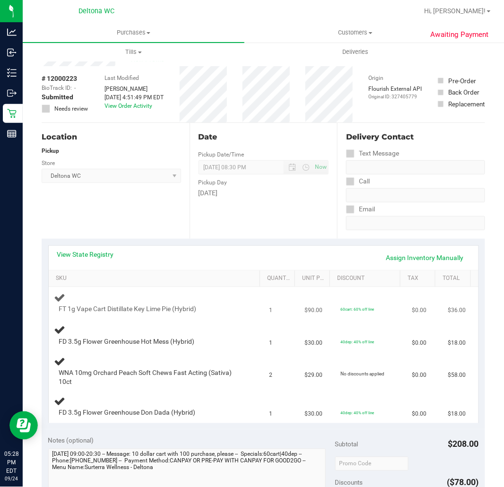
scroll to position [0, 0]
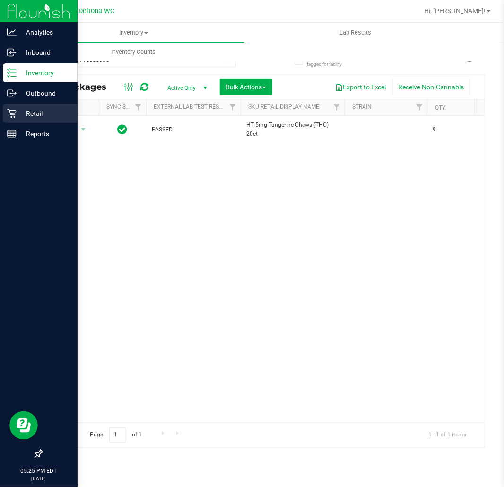
click at [7, 114] on icon at bounding box center [11, 113] width 9 height 9
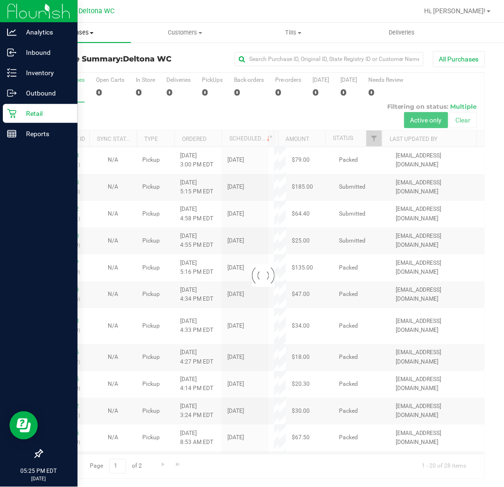
click at [71, 35] on span "Purchases" at bounding box center [77, 32] width 108 height 9
click at [69, 68] on span "Fulfillment" at bounding box center [52, 68] width 59 height 8
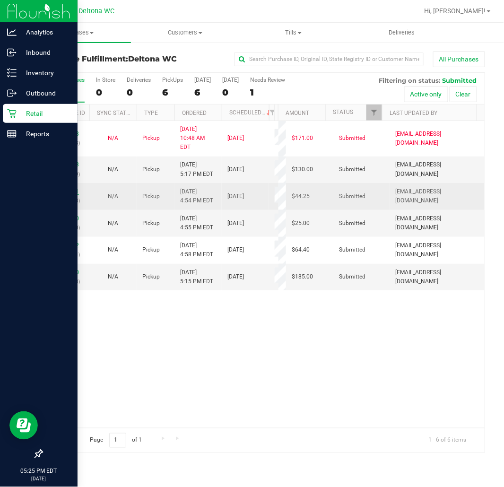
click at [61, 188] on link "12000241" at bounding box center [65, 191] width 26 height 7
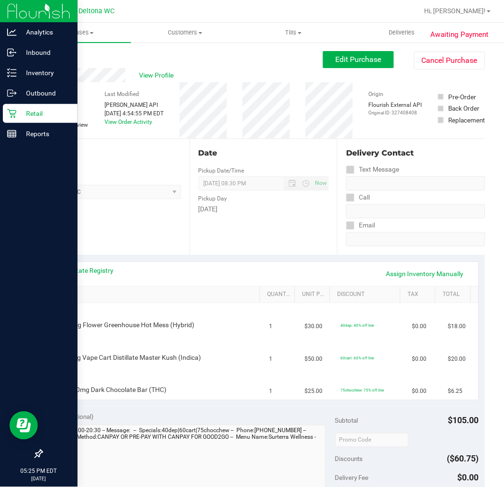
click at [149, 195] on span "Deltona WC Select Store Bonita Springs WC Boynton Beach WC Bradenton WC Brandon…" at bounding box center [111, 192] width 139 height 14
click at [69, 270] on link "View State Registry" at bounding box center [85, 270] width 57 height 9
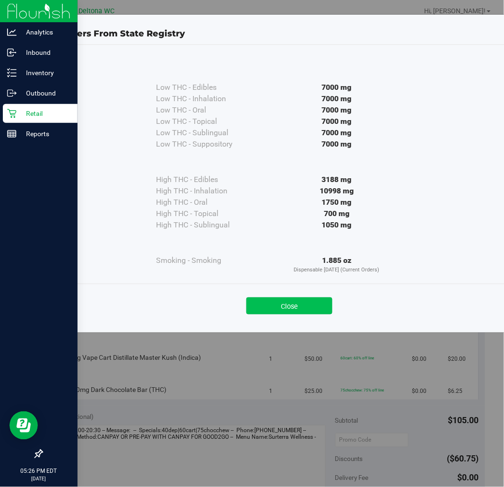
click at [284, 299] on button "Close" at bounding box center [289, 305] width 86 height 17
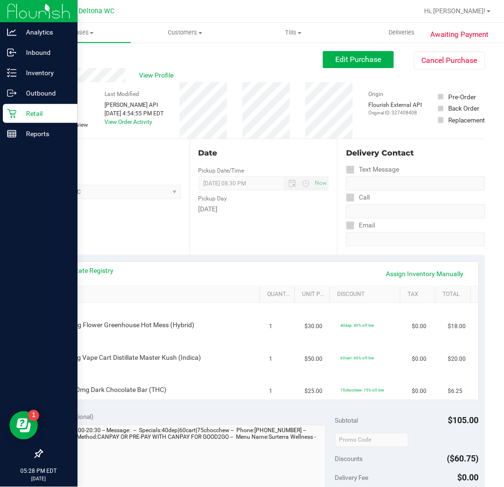
click at [57, 110] on p "Retail" at bounding box center [45, 113] width 57 height 11
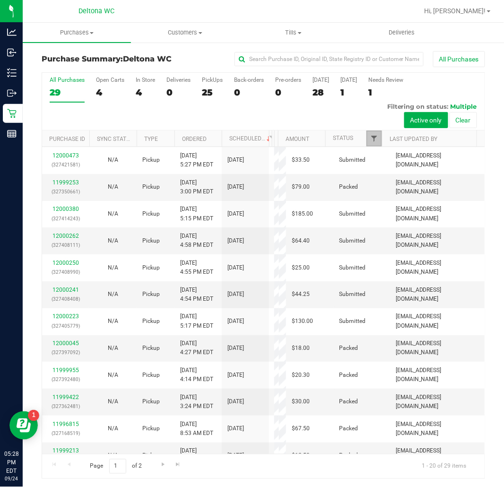
click at [370, 137] on span "Filter" at bounding box center [374, 139] width 8 height 8
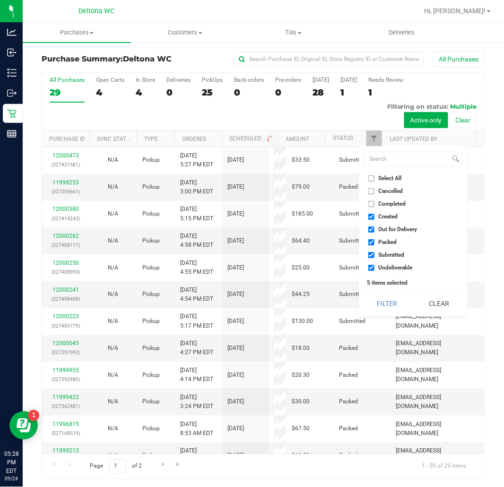
click at [373, 217] on input "Created" at bounding box center [371, 217] width 6 height 6
checkbox input "false"
click at [372, 230] on input "Out for Delivery" at bounding box center [371, 229] width 6 height 6
checkbox input "false"
click at [372, 245] on li "Packed" at bounding box center [412, 242] width 97 height 10
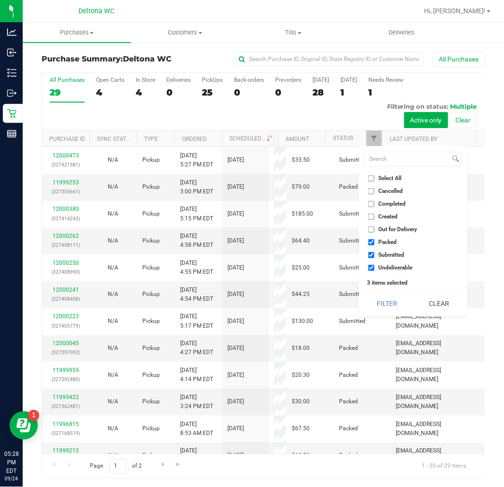
drag, startPoint x: 369, startPoint y: 243, endPoint x: 377, endPoint y: 248, distance: 10.2
click at [370, 242] on input "Packed" at bounding box center [371, 242] width 6 height 6
checkbox input "false"
drag, startPoint x: 368, startPoint y: 265, endPoint x: 377, endPoint y: 276, distance: 14.1
click at [371, 267] on input "Undeliverable" at bounding box center [371, 268] width 6 height 6
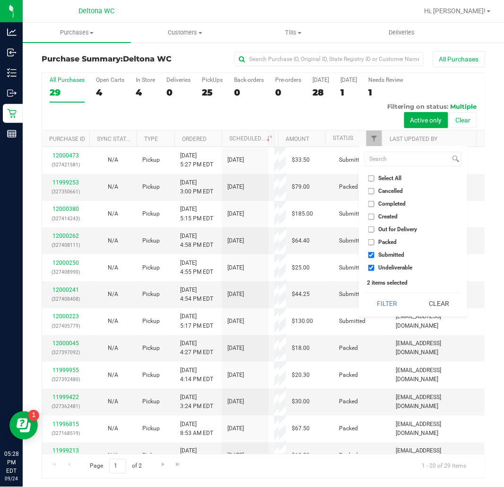
checkbox input "false"
click at [376, 301] on button "Filter" at bounding box center [386, 303] width 45 height 21
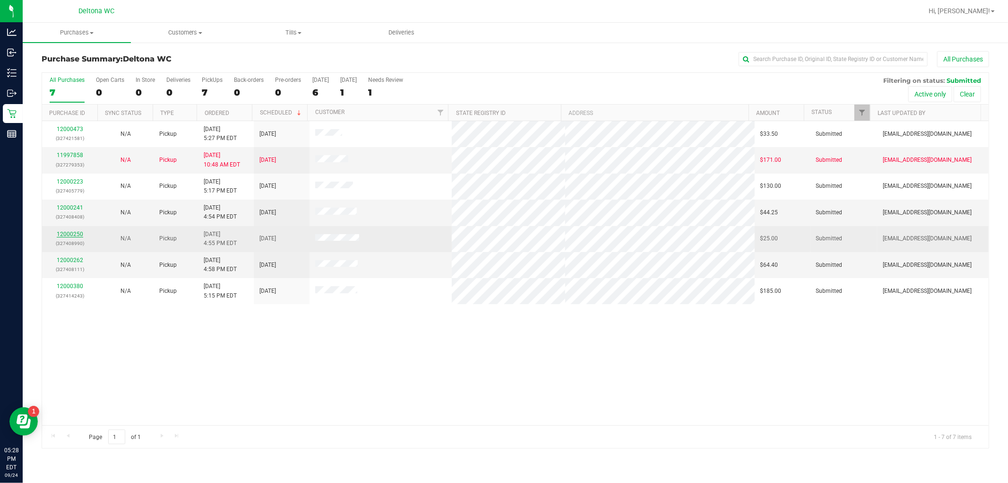
click at [68, 231] on link "12000250" at bounding box center [70, 234] width 26 height 7
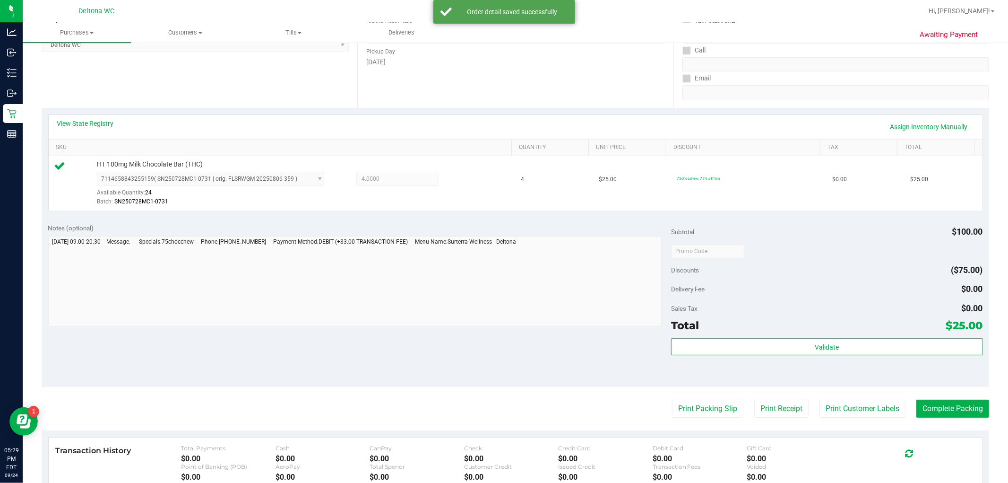
scroll to position [262, 0]
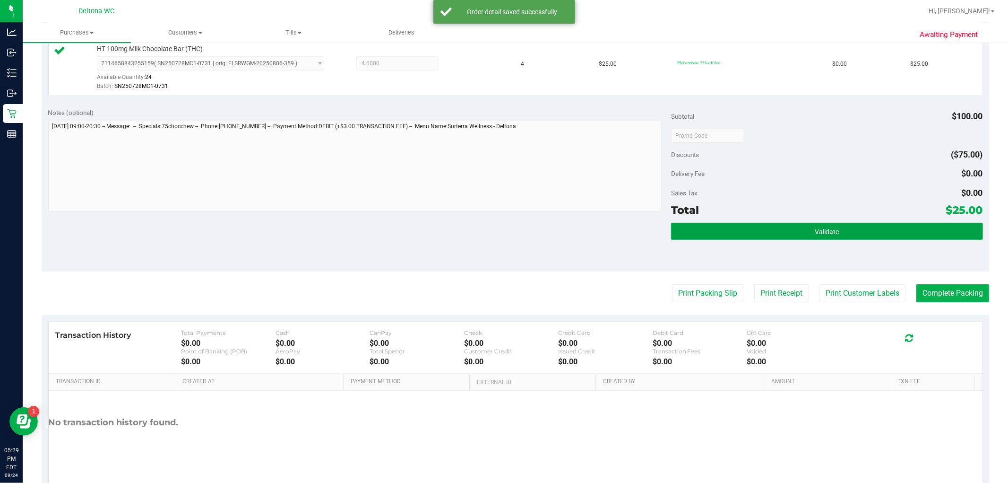
click at [503, 239] on button "Validate" at bounding box center [827, 231] width 312 height 17
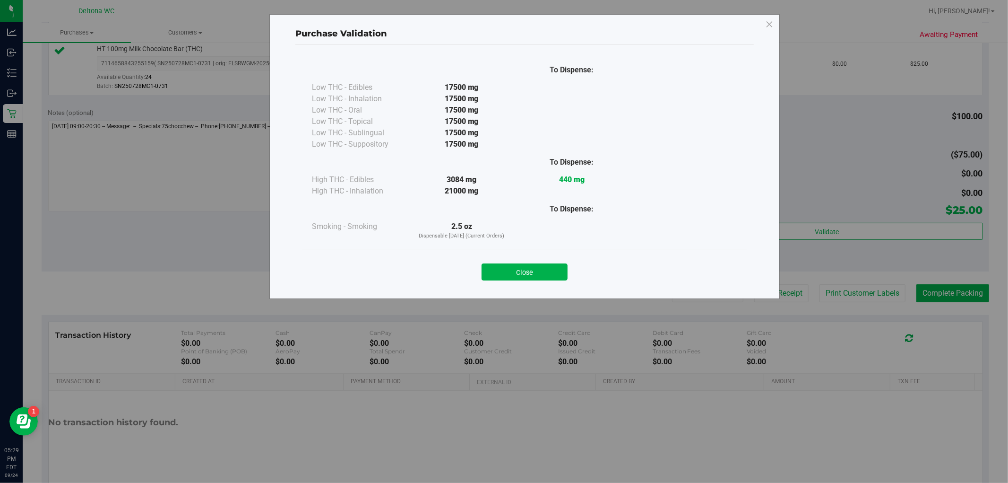
drag, startPoint x: 544, startPoint y: 271, endPoint x: 549, endPoint y: 270, distance: 5.3
click at [503, 271] on button "Close" at bounding box center [525, 271] width 86 height 17
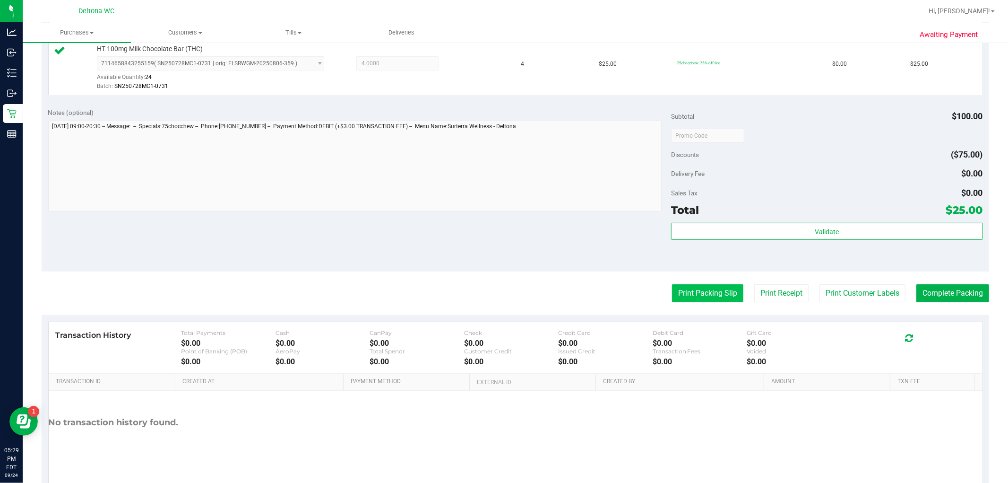
drag, startPoint x: 699, startPoint y: 289, endPoint x: 705, endPoint y: 286, distance: 7.0
click at [503, 286] on button "Print Packing Slip" at bounding box center [707, 293] width 71 height 18
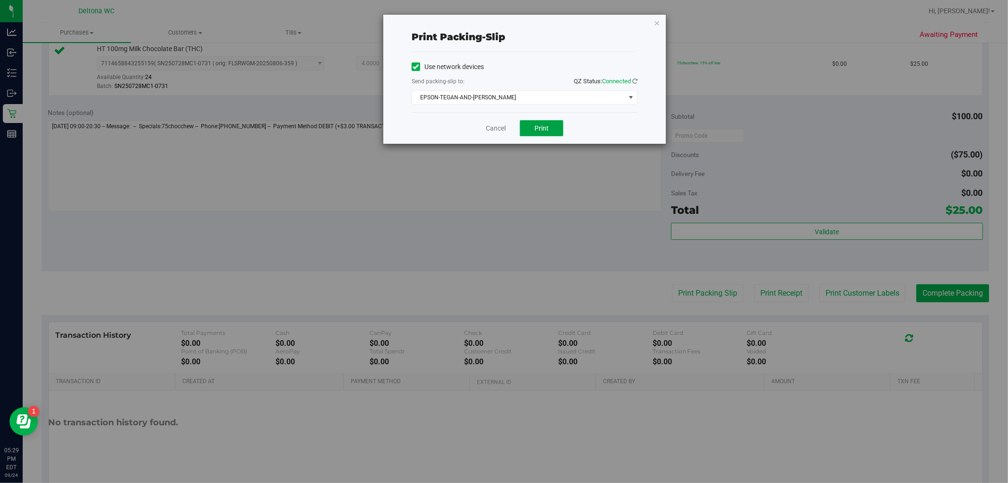
drag, startPoint x: 537, startPoint y: 129, endPoint x: 533, endPoint y: 133, distance: 5.0
click at [503, 128] on span "Print" at bounding box center [542, 128] width 14 height 8
click at [503, 23] on icon "button" at bounding box center [657, 22] width 7 height 11
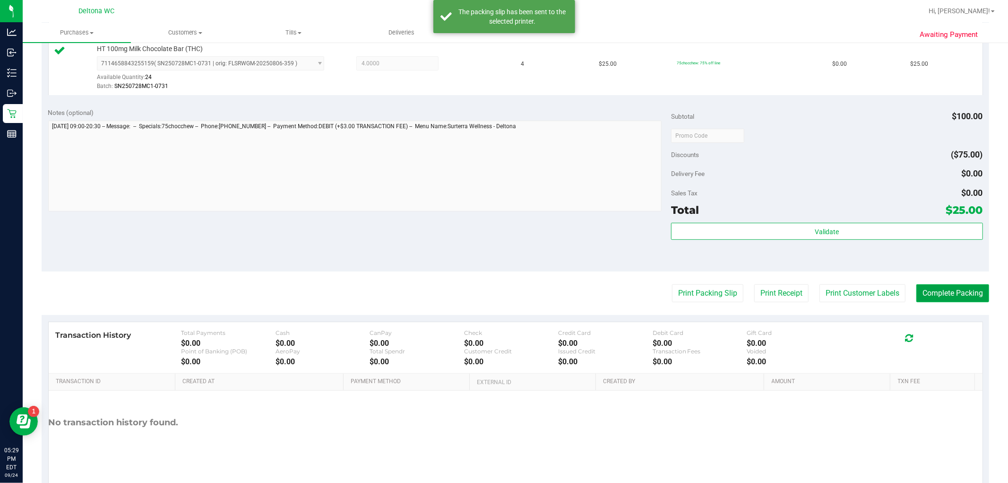
click at [503, 298] on button "Complete Packing" at bounding box center [953, 293] width 73 height 18
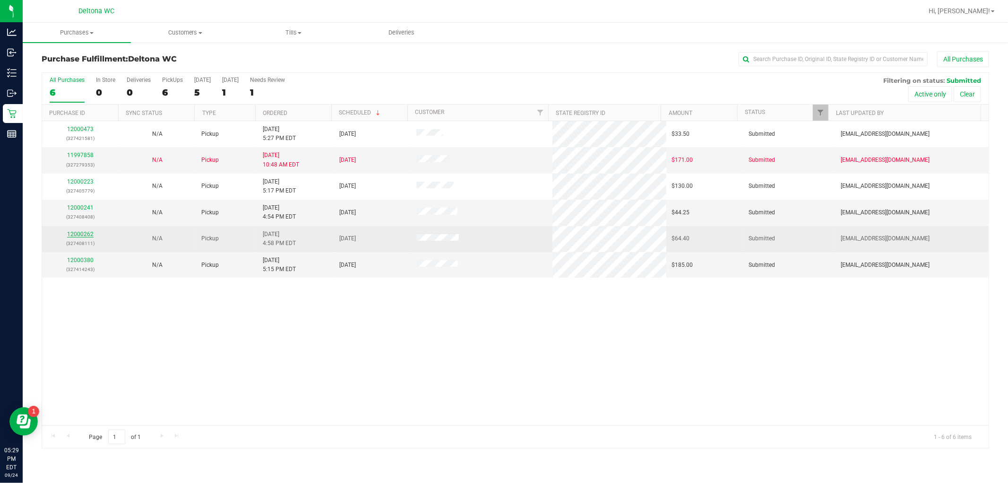
click at [91, 232] on link "12000262" at bounding box center [80, 234] width 26 height 7
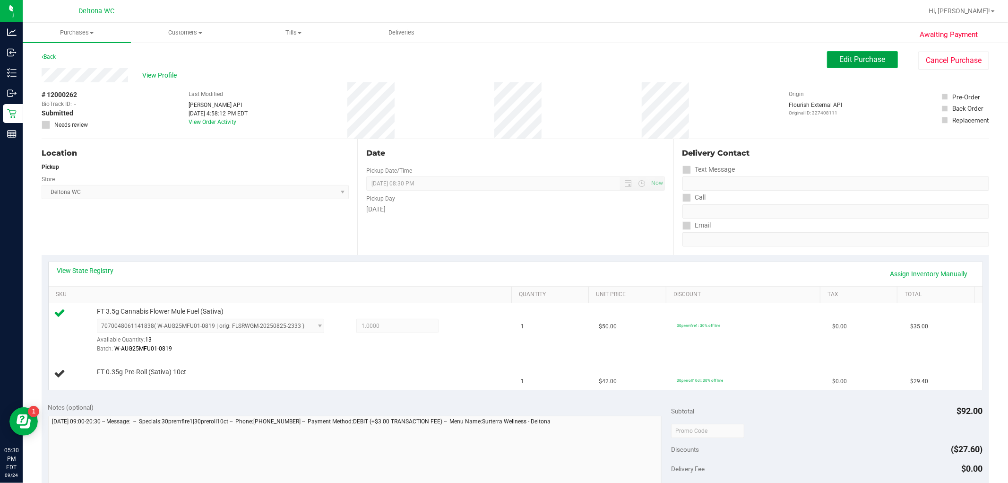
drag, startPoint x: 858, startPoint y: 57, endPoint x: 866, endPoint y: 54, distance: 9.1
click at [503, 57] on span "Edit Purchase" at bounding box center [863, 59] width 46 height 9
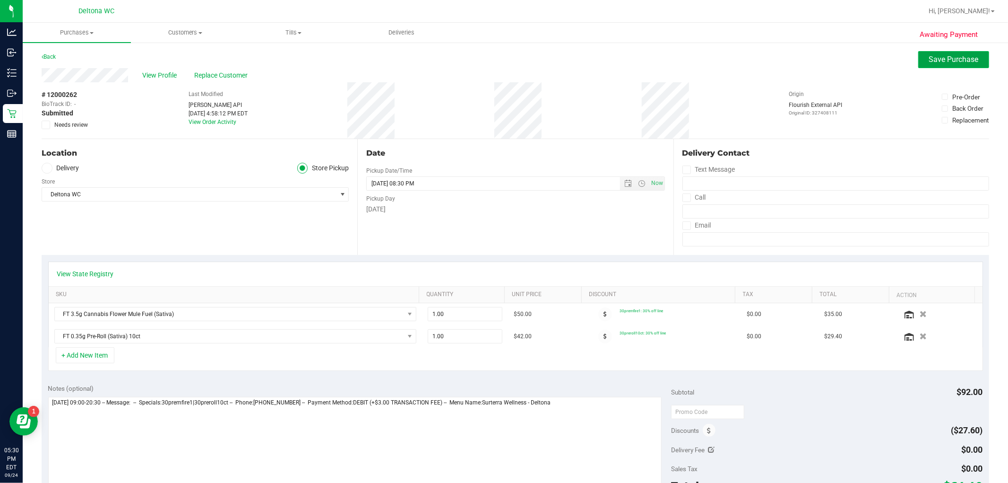
click at [503, 58] on span "Save Purchase" at bounding box center [954, 59] width 50 height 9
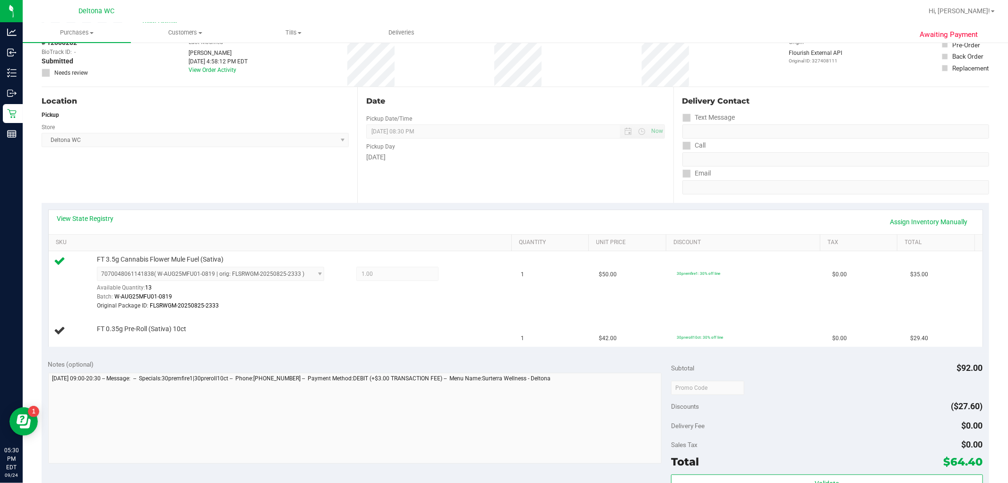
scroll to position [210, 0]
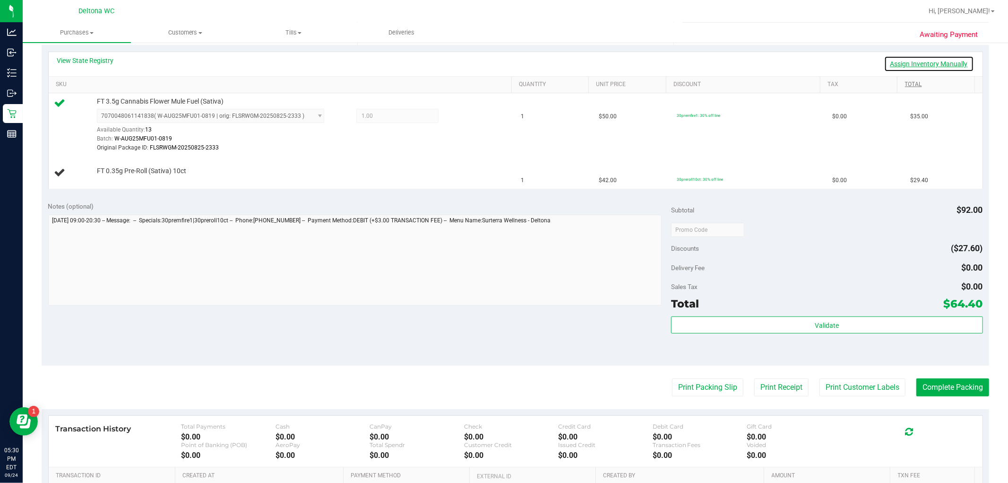
drag, startPoint x: 936, startPoint y: 61, endPoint x: 944, endPoint y: 84, distance: 24.8
click at [503, 62] on link "Assign Inventory Manually" at bounding box center [930, 64] width 90 height 16
click at [115, 178] on link "Add Package" at bounding box center [114, 177] width 34 height 7
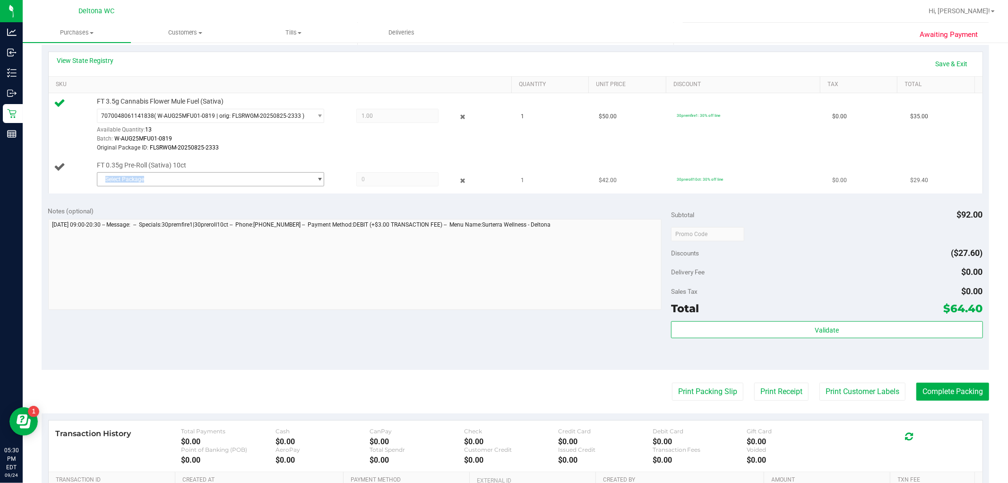
drag, startPoint x: 196, startPoint y: 185, endPoint x: 201, endPoint y: 180, distance: 8.0
click at [201, 180] on div "Select Package 1461213121279249" at bounding box center [302, 180] width 410 height 17
click at [201, 178] on span "Select Package" at bounding box center [204, 179] width 215 height 13
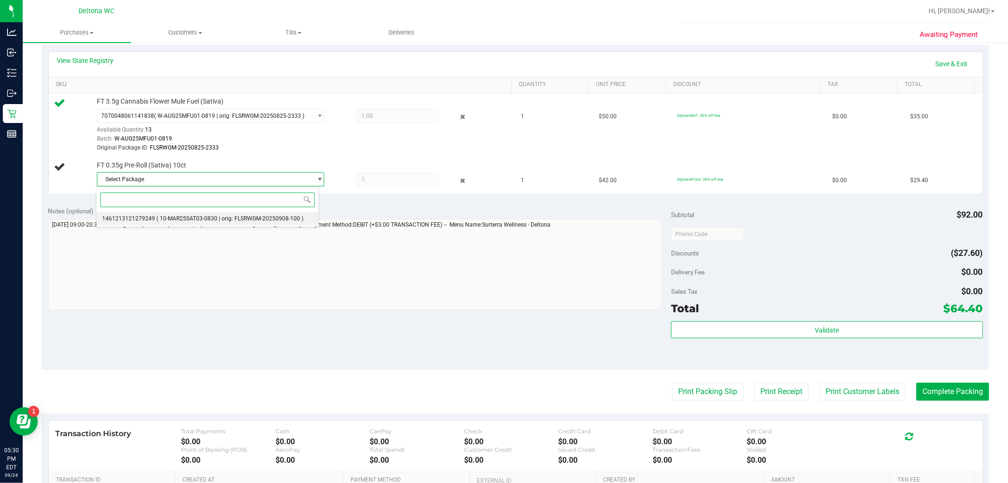
click at [169, 221] on span "( 10-MAR25SAT03-0830 | orig: FLSRWGM-20250908-100 )" at bounding box center [229, 218] width 147 height 7
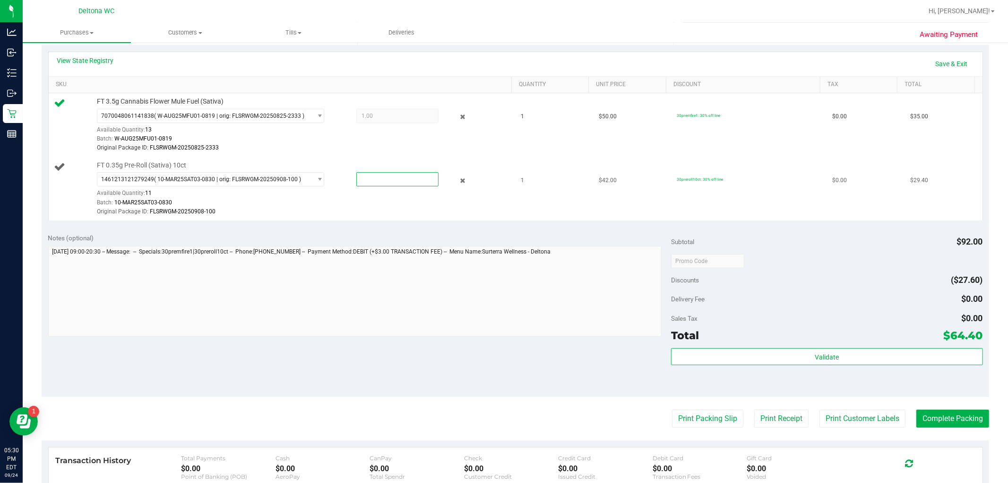
click at [405, 184] on span at bounding box center [397, 179] width 82 height 14
type input "1"
type input "1.0000"
drag, startPoint x: 422, startPoint y: 205, endPoint x: 447, endPoint y: 216, distance: 27.3
click at [428, 205] on div "Batch: 10-MAR25SAT03-0830" at bounding box center [302, 202] width 410 height 9
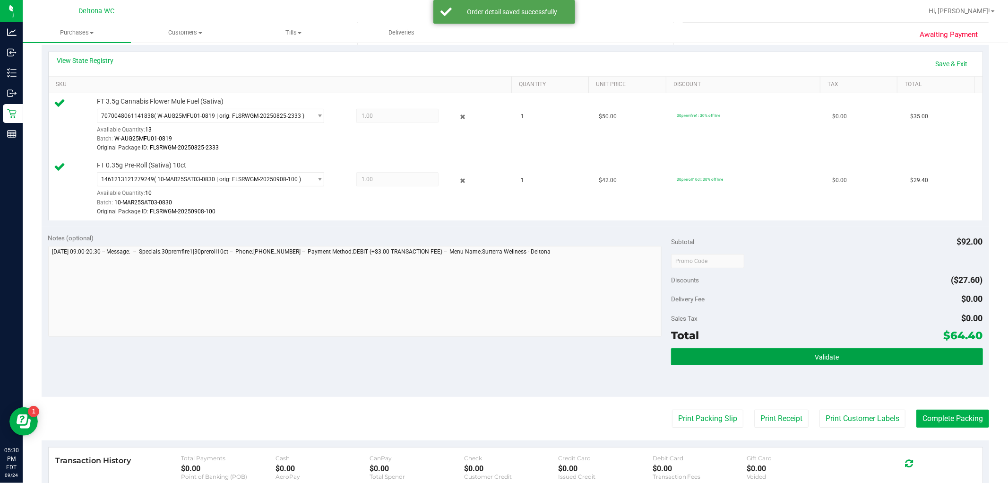
drag, startPoint x: 733, startPoint y: 357, endPoint x: 722, endPoint y: 366, distance: 14.1
click at [503, 357] on button "Validate" at bounding box center [827, 356] width 312 height 17
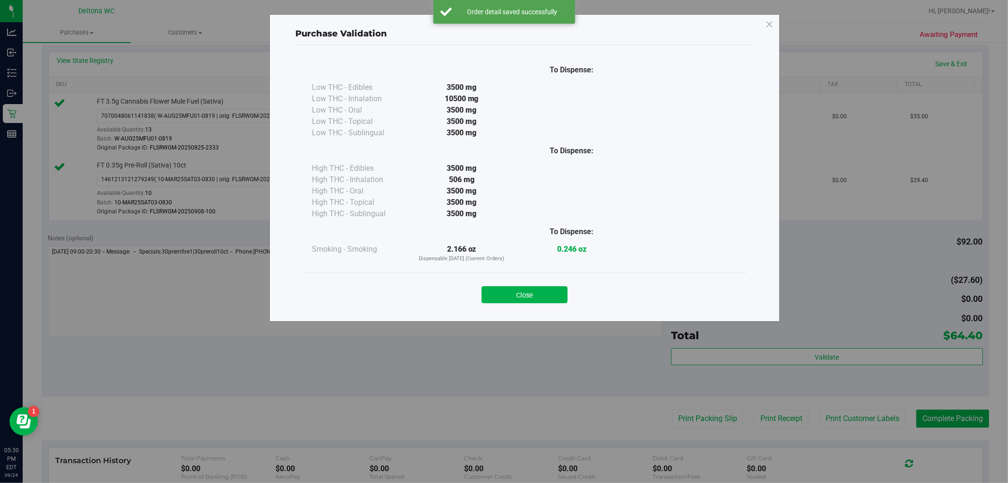
drag, startPoint x: 544, startPoint y: 292, endPoint x: 640, endPoint y: 265, distance: 99.4
click at [503, 292] on button "Close" at bounding box center [525, 294] width 86 height 17
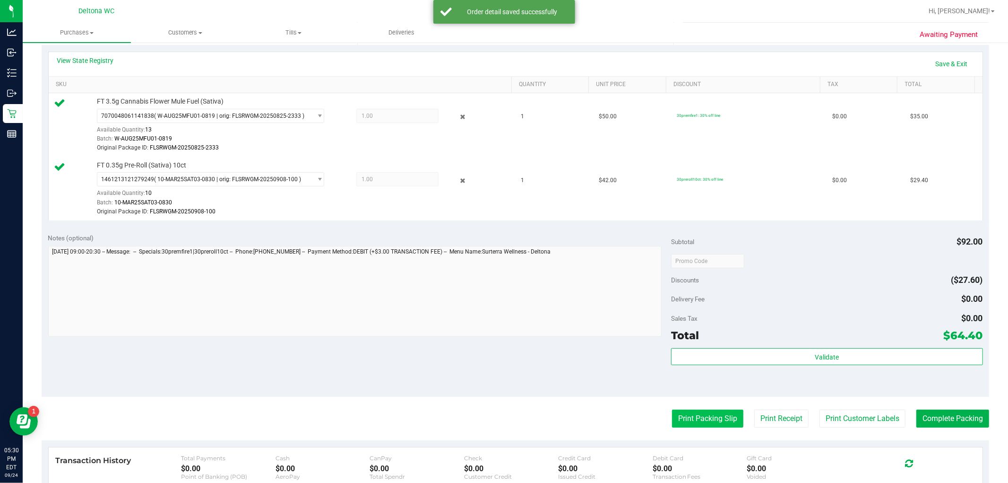
click at [503, 418] on button "Print Packing Slip" at bounding box center [707, 418] width 71 height 18
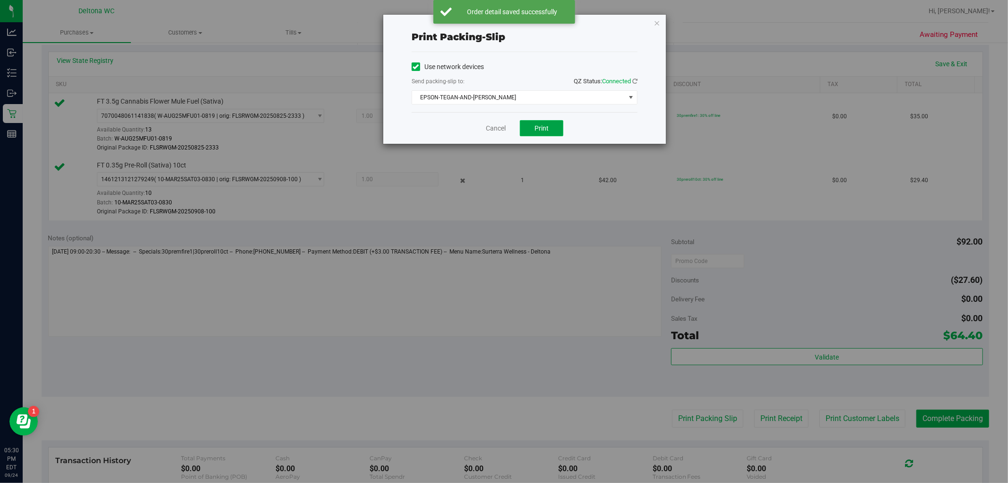
click at [503, 130] on button "Print" at bounding box center [541, 128] width 43 height 16
click at [495, 120] on div "Cancel Print" at bounding box center [525, 128] width 226 height 32
click at [498, 127] on link "Cancel" at bounding box center [496, 128] width 20 height 10
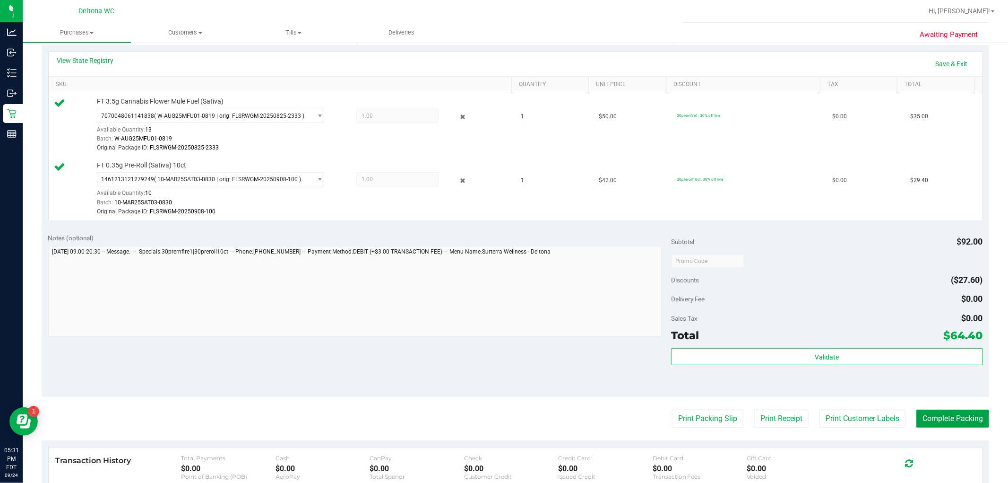
click at [503, 416] on button "Complete Packing" at bounding box center [953, 418] width 73 height 18
